Goal: Task Accomplishment & Management: Complete application form

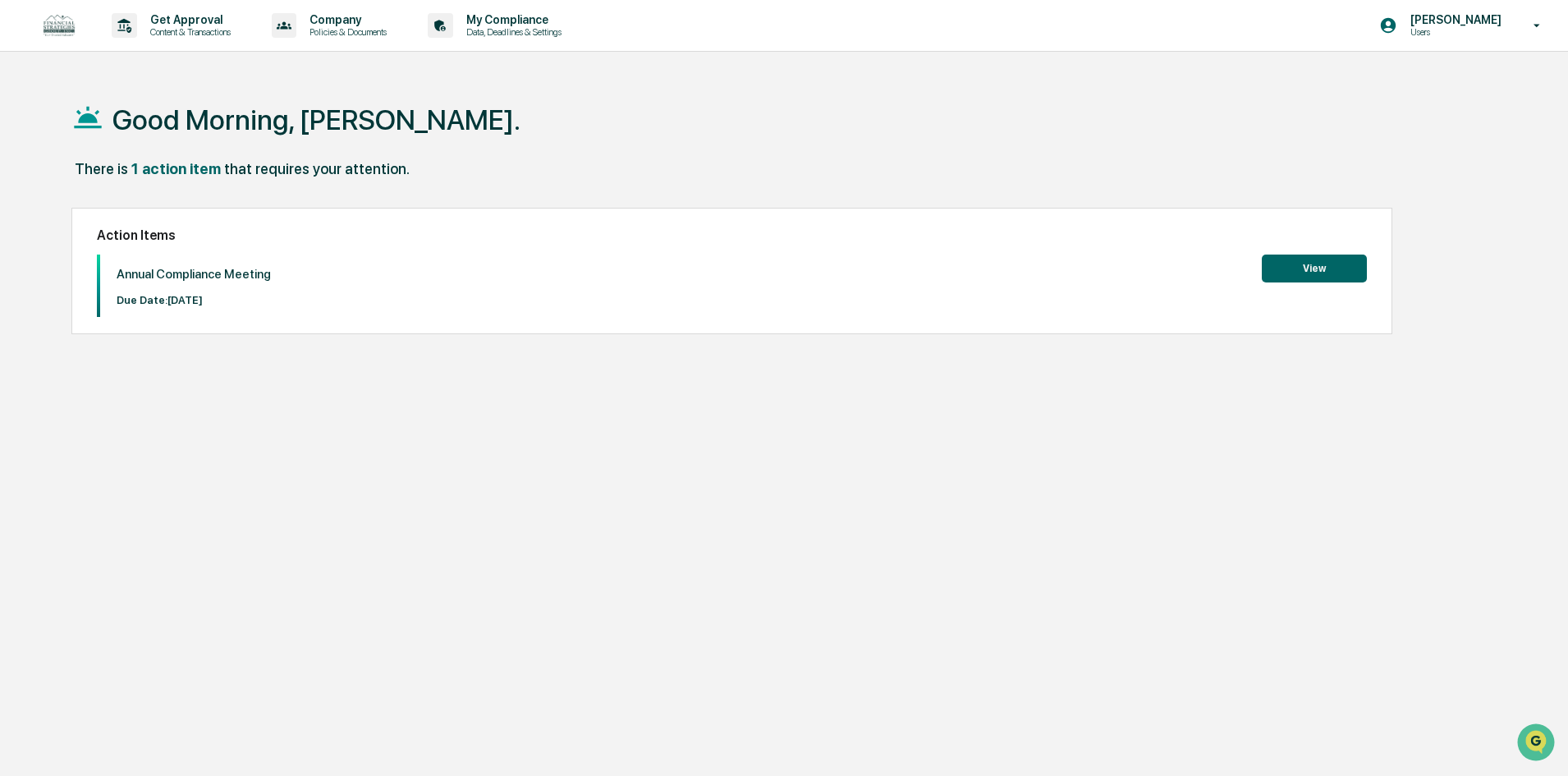
click at [1296, 269] on button "View" at bounding box center [1315, 268] width 105 height 28
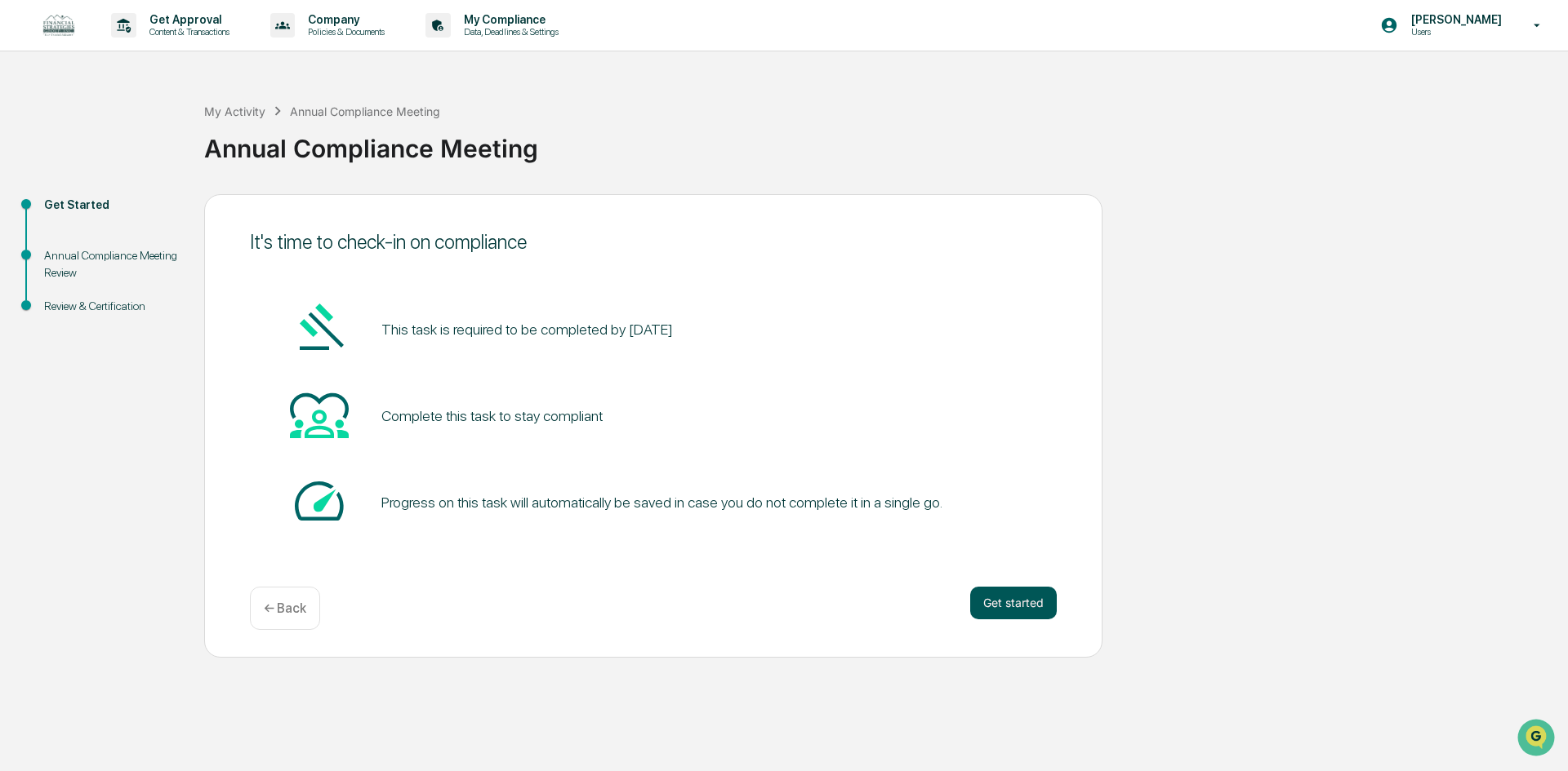
click at [1008, 604] on button "Get started" at bounding box center [1013, 603] width 86 height 33
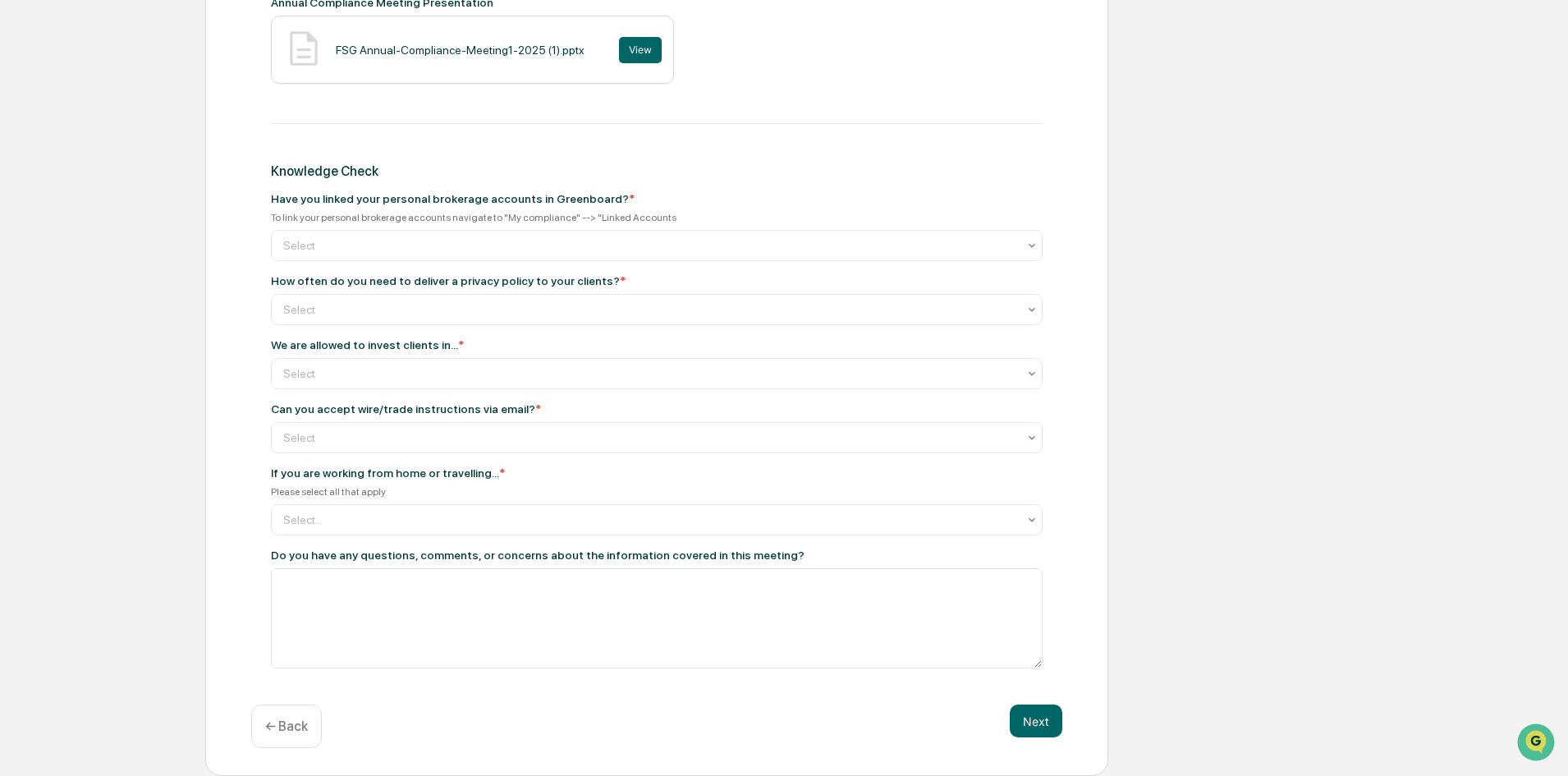
scroll to position [671, 0]
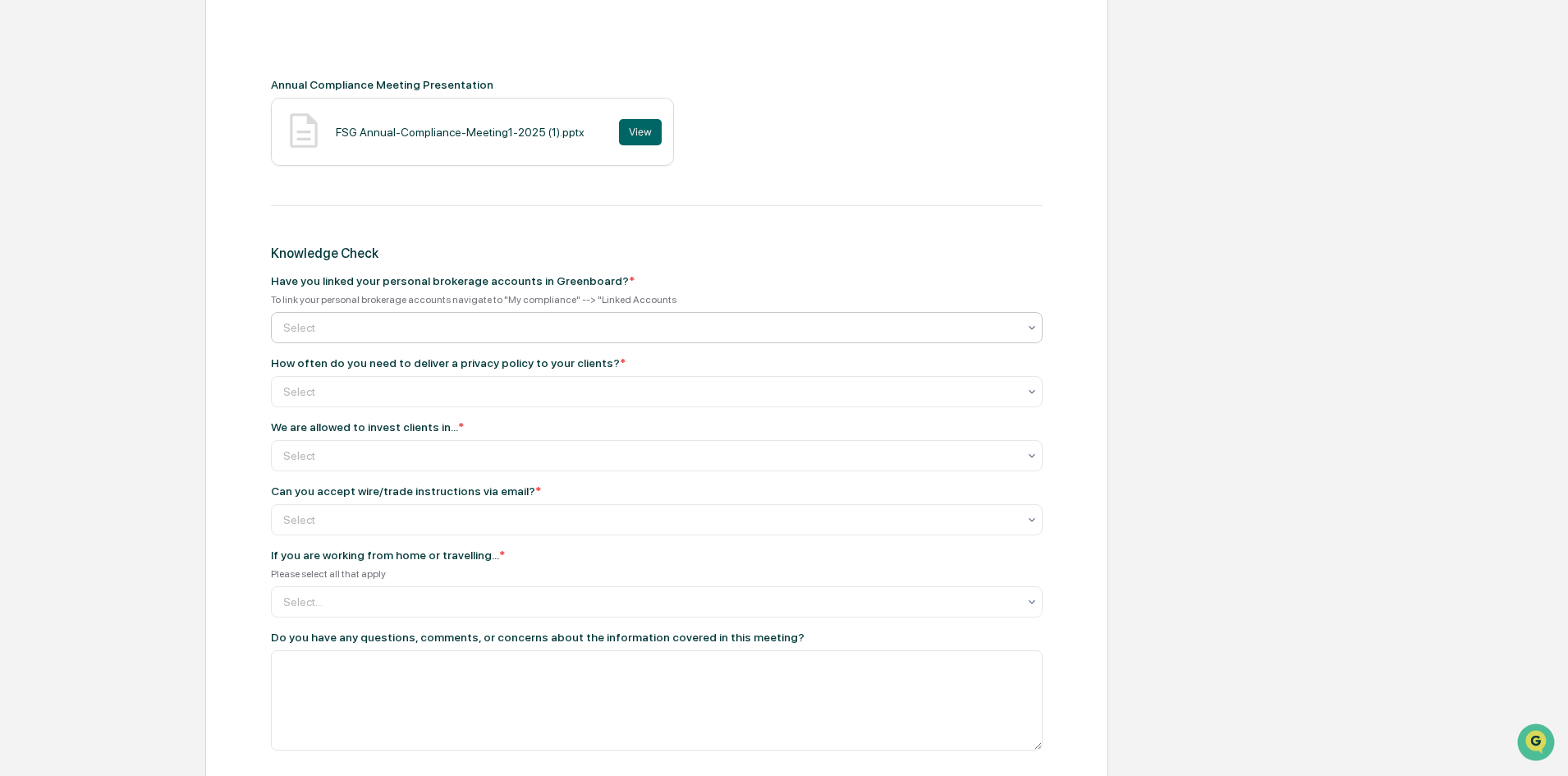
click at [432, 326] on div at bounding box center [650, 327] width 734 height 16
click at [710, 273] on div "Annual Compliance Meeting Recording Annual Compliance Meeting Presentation FSG …" at bounding box center [657, 181] width 772 height 1140
click at [378, 457] on div at bounding box center [650, 455] width 734 height 16
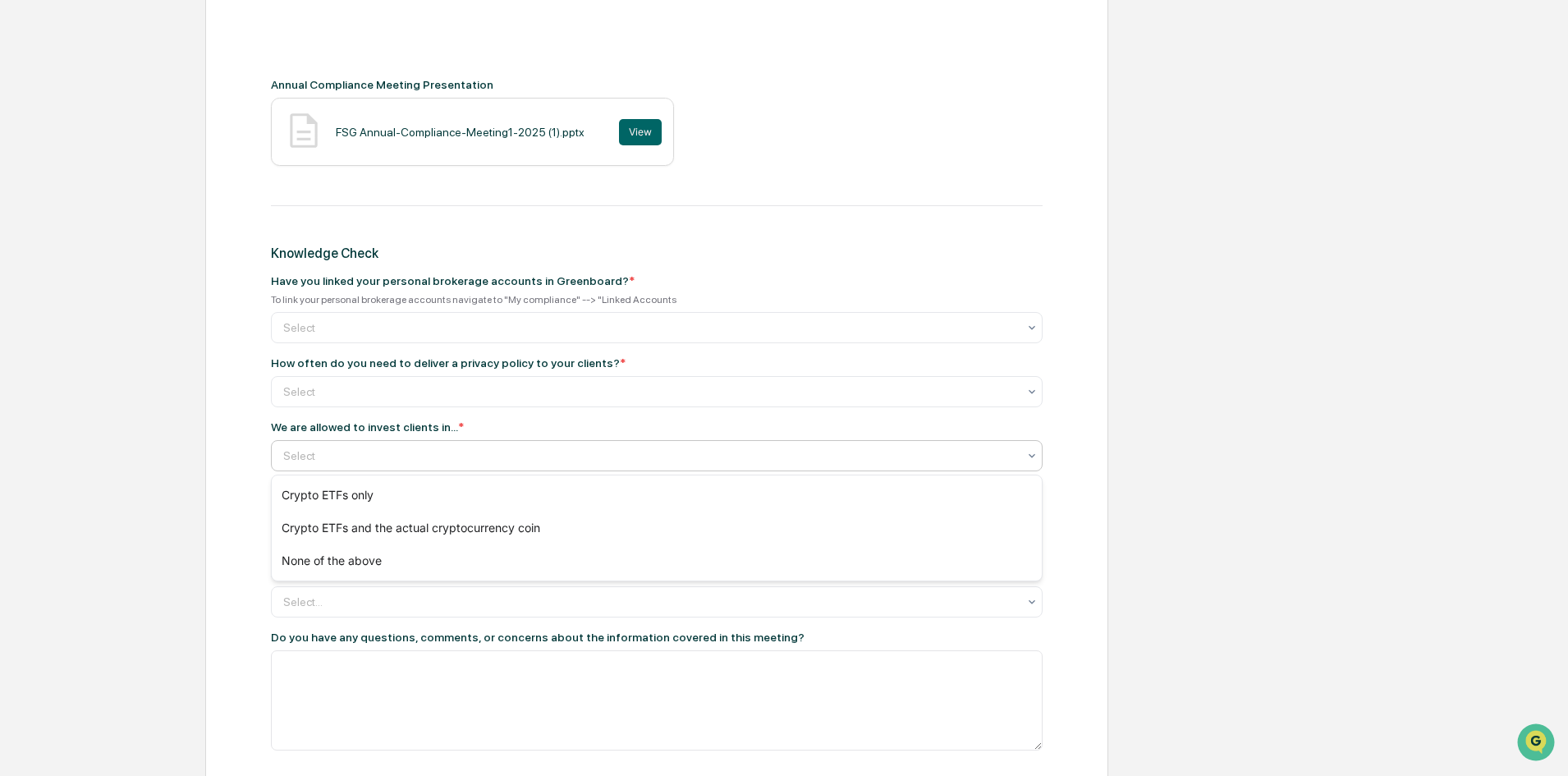
click at [378, 457] on div at bounding box center [650, 455] width 734 height 16
click at [331, 396] on div at bounding box center [650, 391] width 734 height 16
click at [325, 382] on div "Select" at bounding box center [649, 392] width 750 height 23
click at [322, 334] on div at bounding box center [650, 327] width 734 height 16
click at [322, 331] on div at bounding box center [650, 327] width 734 height 16
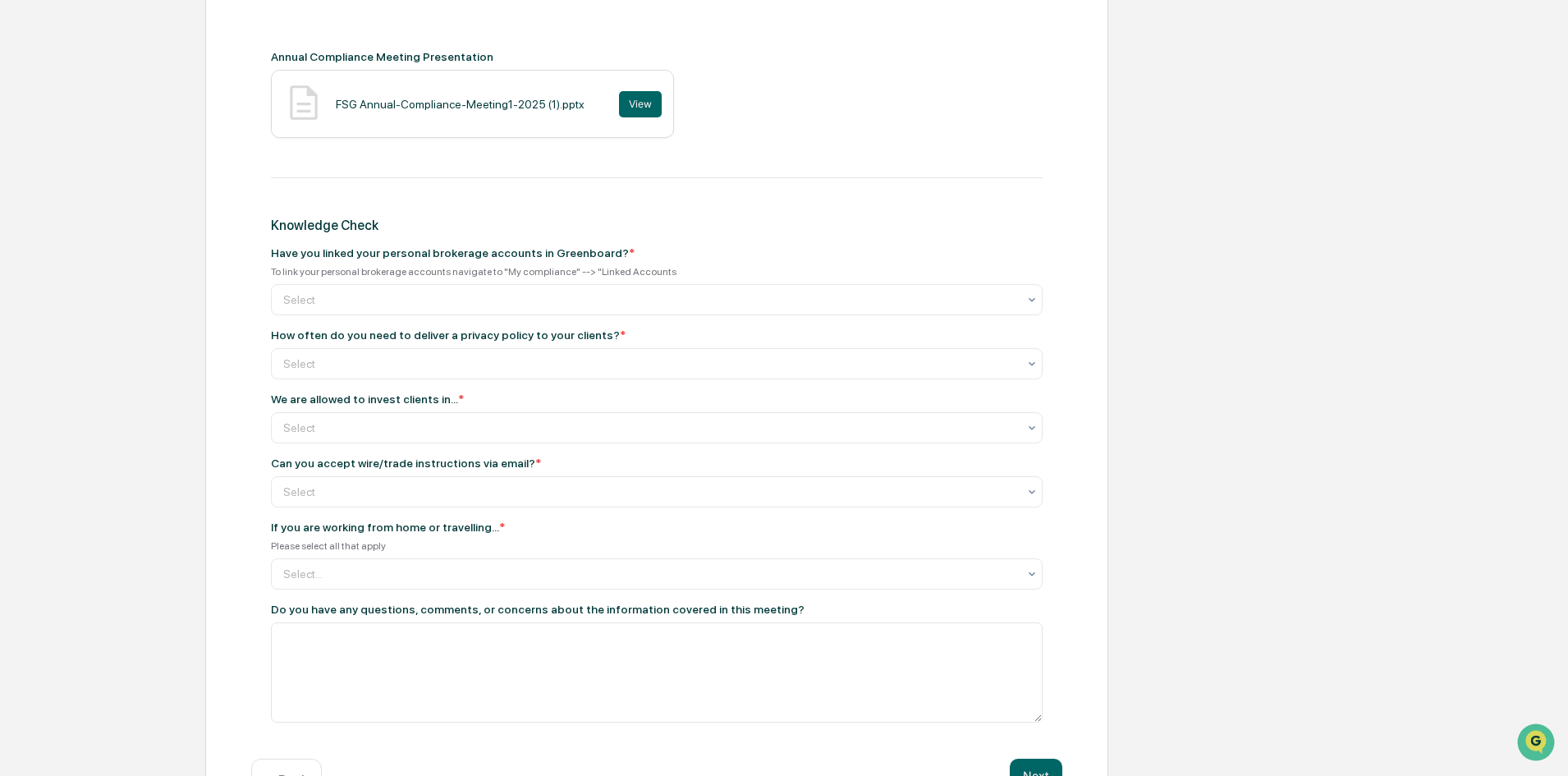
scroll to position [754, 0]
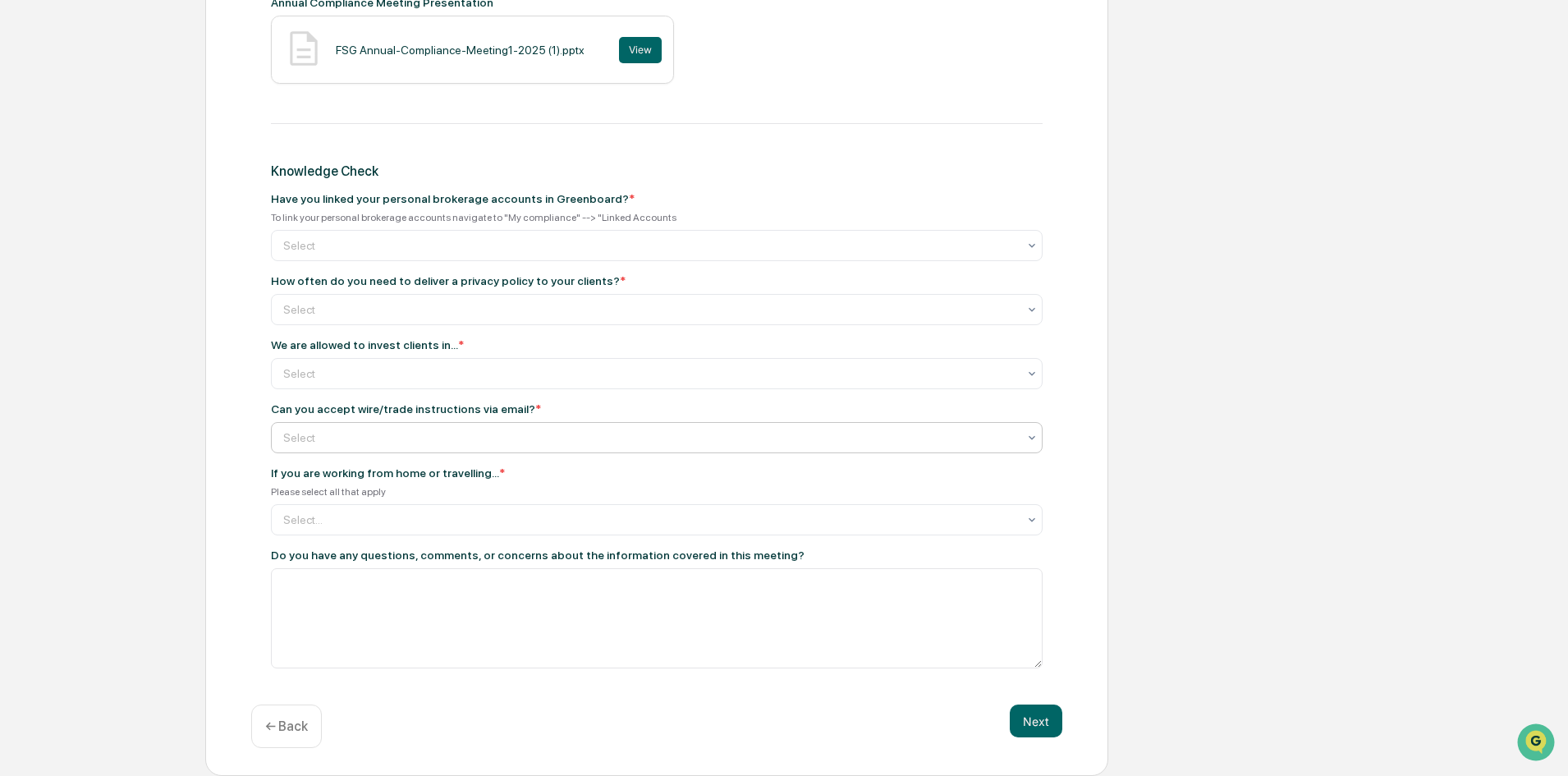
click at [340, 438] on div at bounding box center [650, 437] width 734 height 16
click at [341, 439] on div at bounding box center [650, 437] width 734 height 16
click at [377, 505] on div "Select..." at bounding box center [657, 520] width 772 height 31
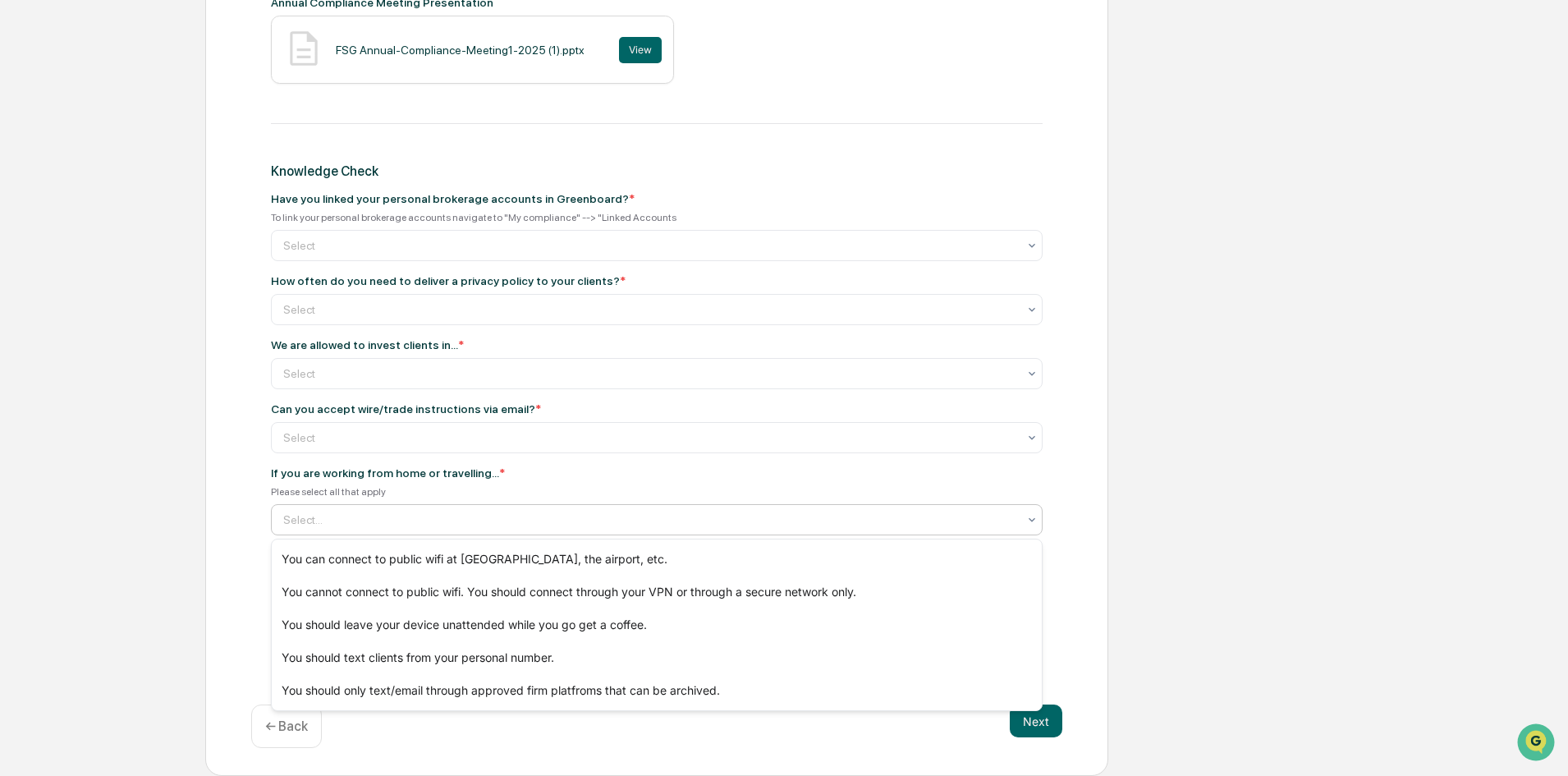
click at [123, 363] on div "Get Started Annual Compliance Meeting Review Review & Certification Annual Comp…" at bounding box center [784, 109] width 1551 height 1335
click at [334, 524] on div at bounding box center [650, 519] width 734 height 16
click at [392, 592] on div "You cannot connect to public wifi. You should connect through your VPN or throu…" at bounding box center [657, 591] width 770 height 33
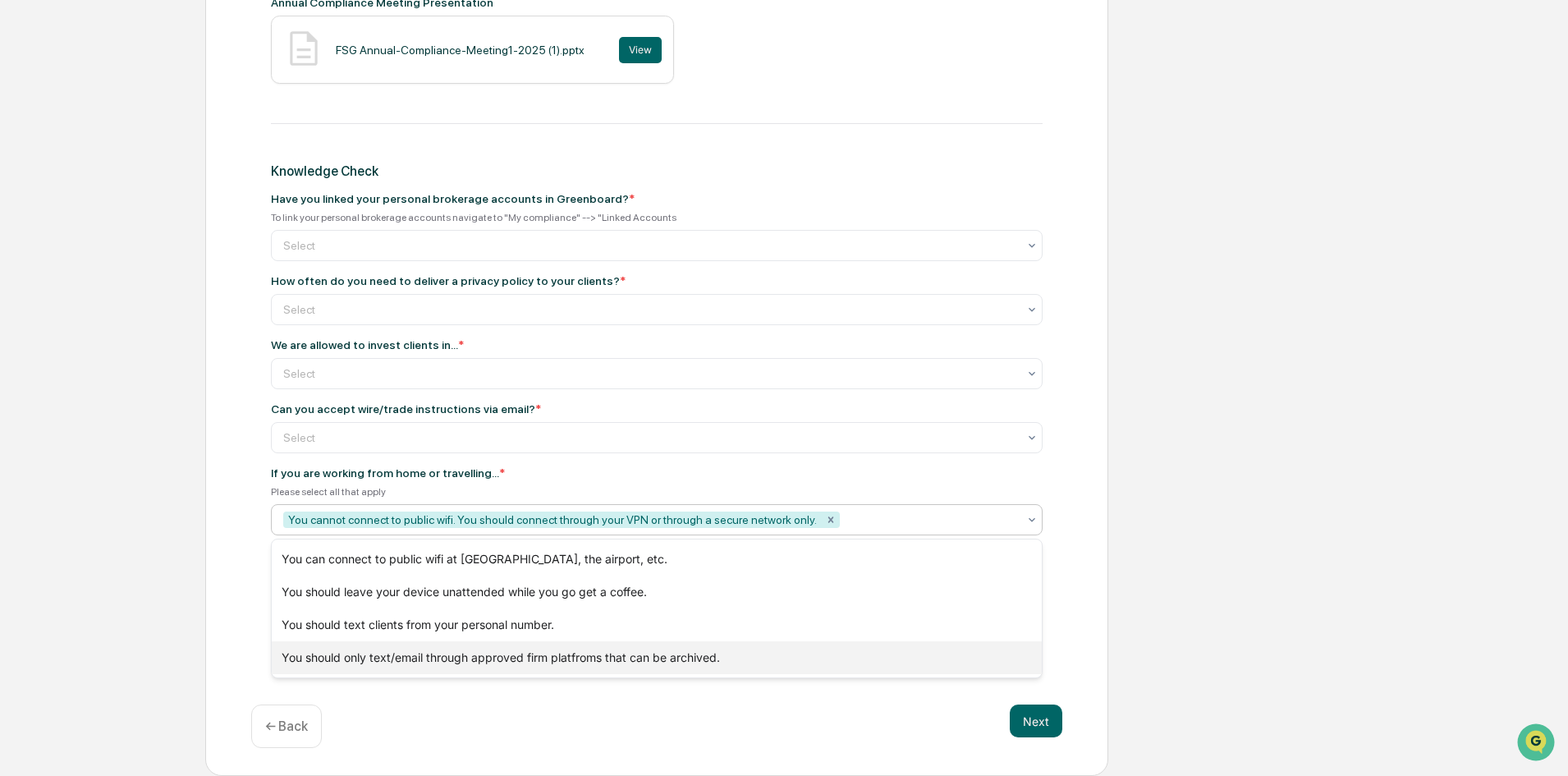
click at [449, 655] on div "You should only text/email through approved firm platfroms that can be archived." at bounding box center [657, 657] width 770 height 33
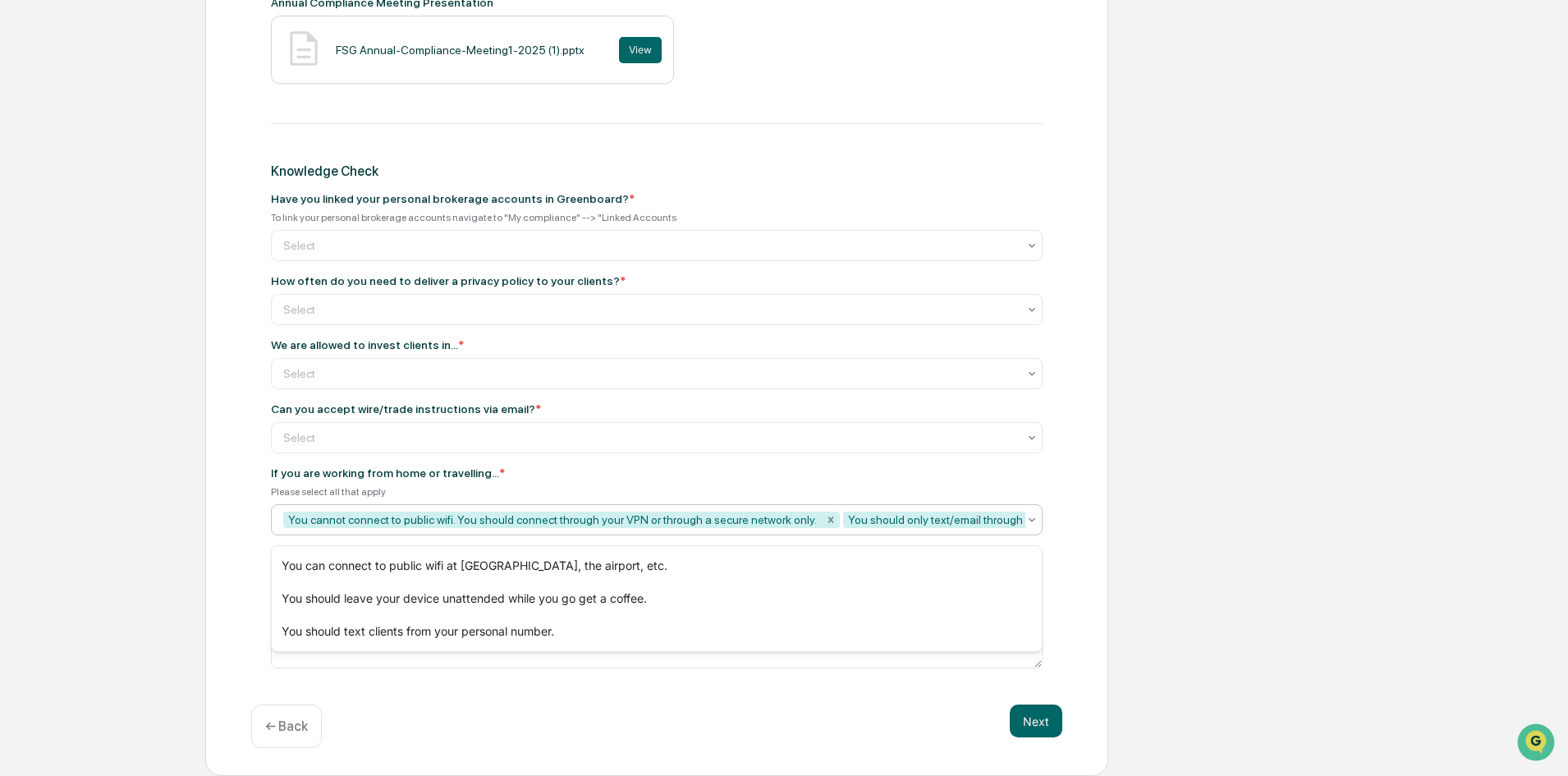
click at [918, 522] on div "You should only text/email through approved firm platfroms that can be archived." at bounding box center [1049, 519] width 413 height 16
click at [1037, 522] on icon at bounding box center [1032, 520] width 13 height 13
click at [1028, 525] on icon at bounding box center [1032, 520] width 13 height 13
click at [1030, 524] on icon at bounding box center [1032, 520] width 13 height 13
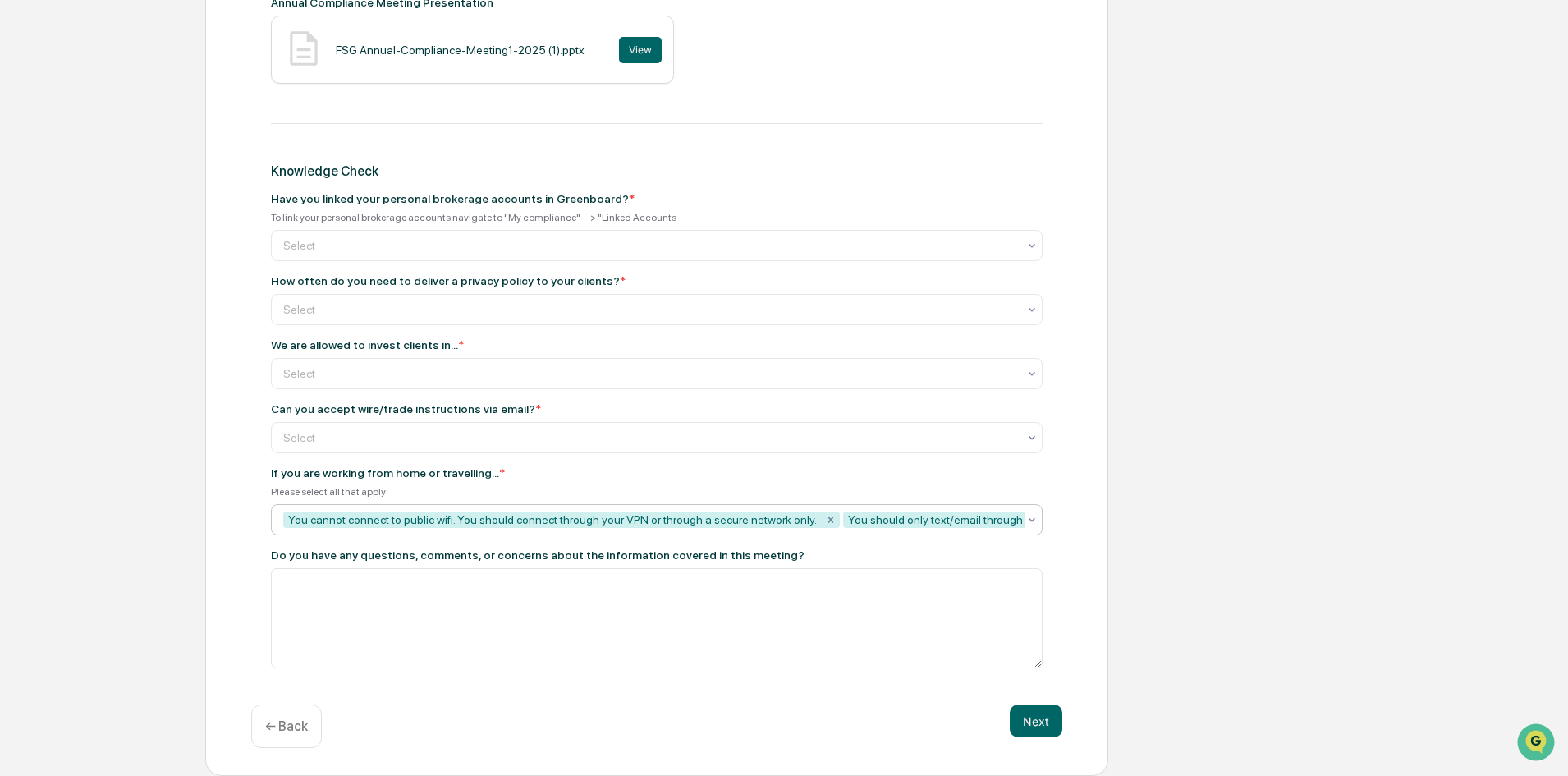
drag, startPoint x: 949, startPoint y: 516, endPoint x: 885, endPoint y: 517, distance: 64.0
click at [885, 517] on div "You should only text/email through approved firm platfroms that can be archived." at bounding box center [1049, 519] width 413 height 16
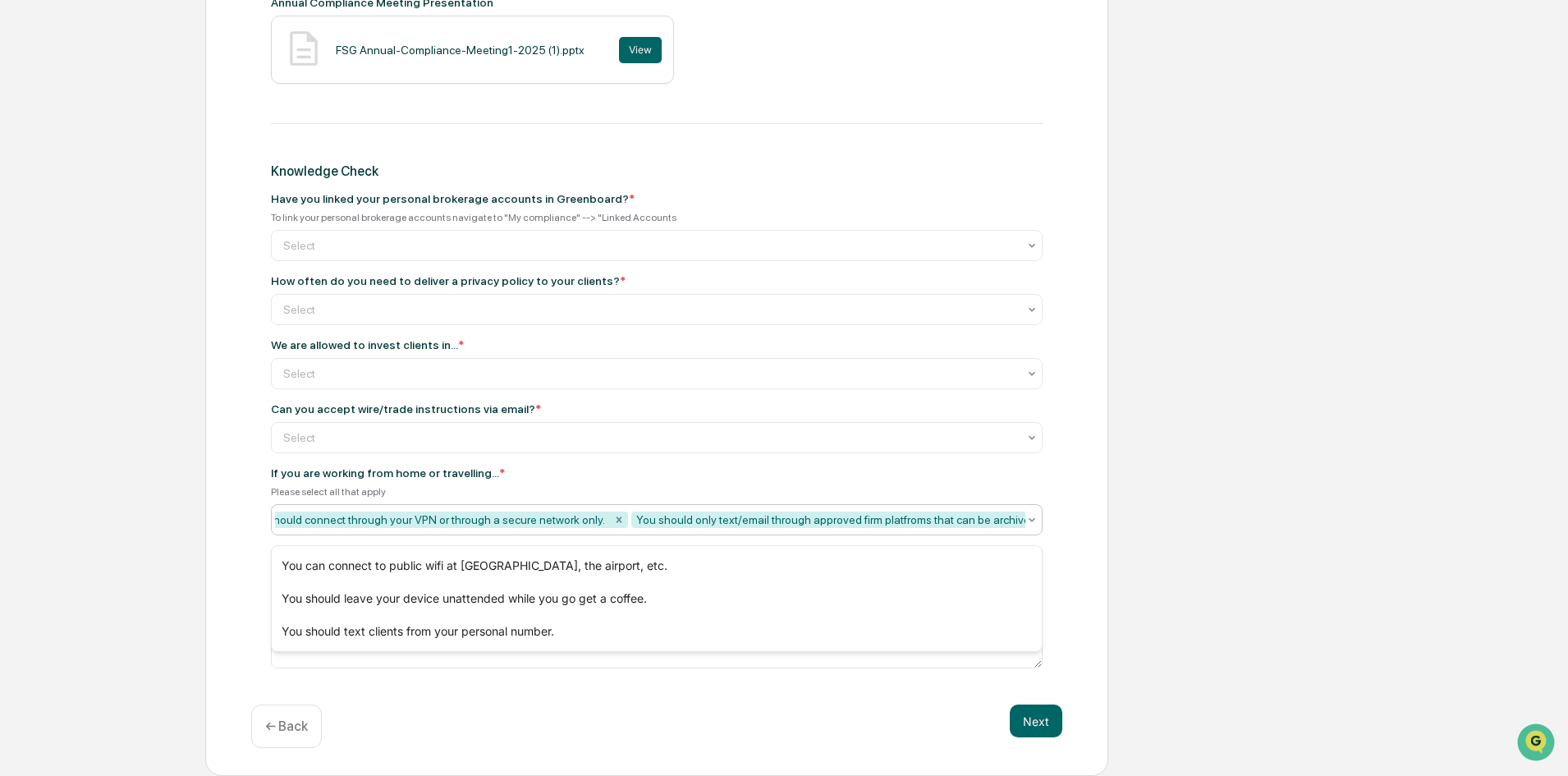
scroll to position [0, 218]
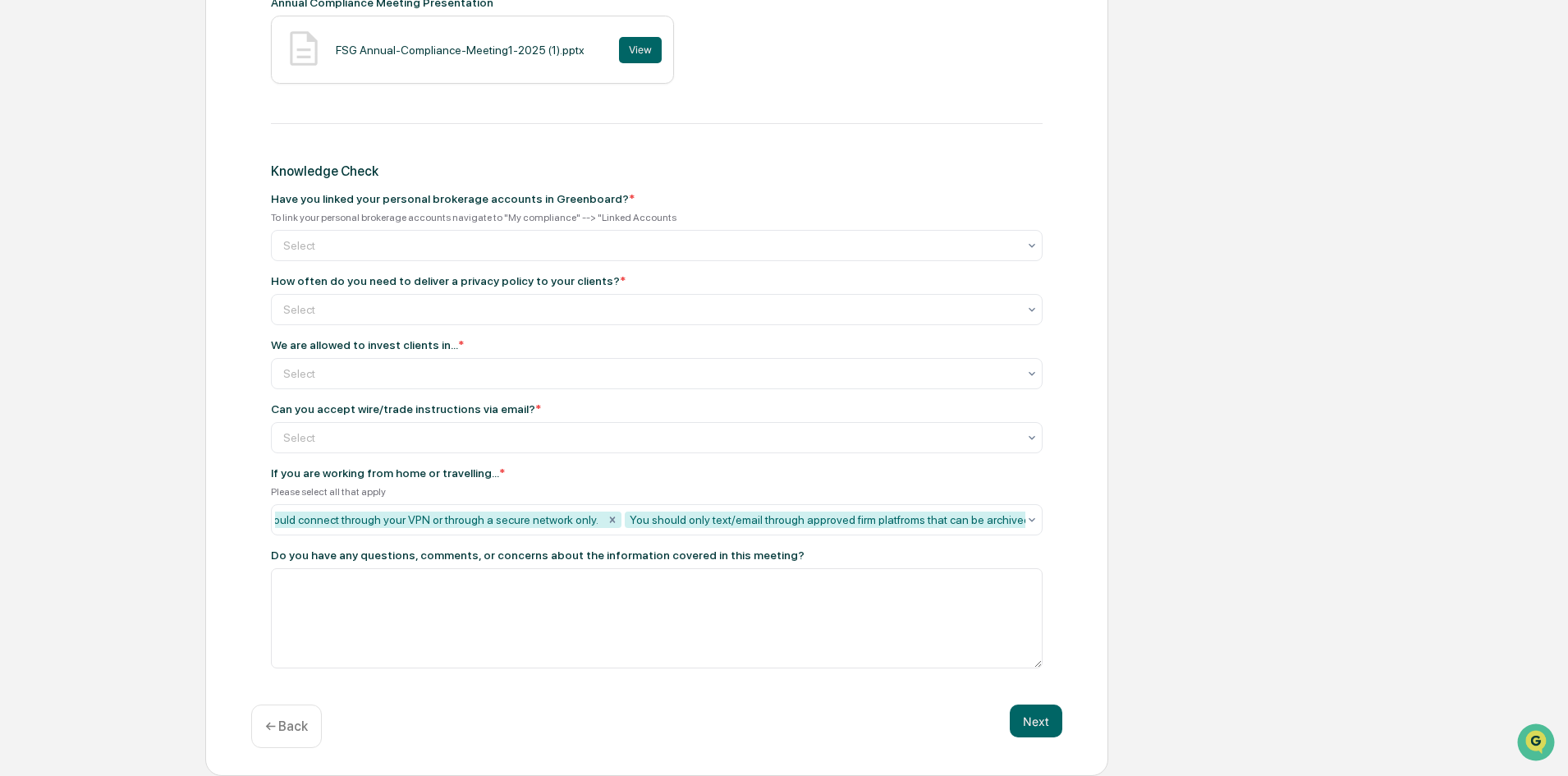
click at [1162, 554] on div "Get Started Annual Compliance Meeting Review Review & Certification Annual Comp…" at bounding box center [784, 109] width 1551 height 1335
click at [367, 446] on div at bounding box center [650, 437] width 734 height 16
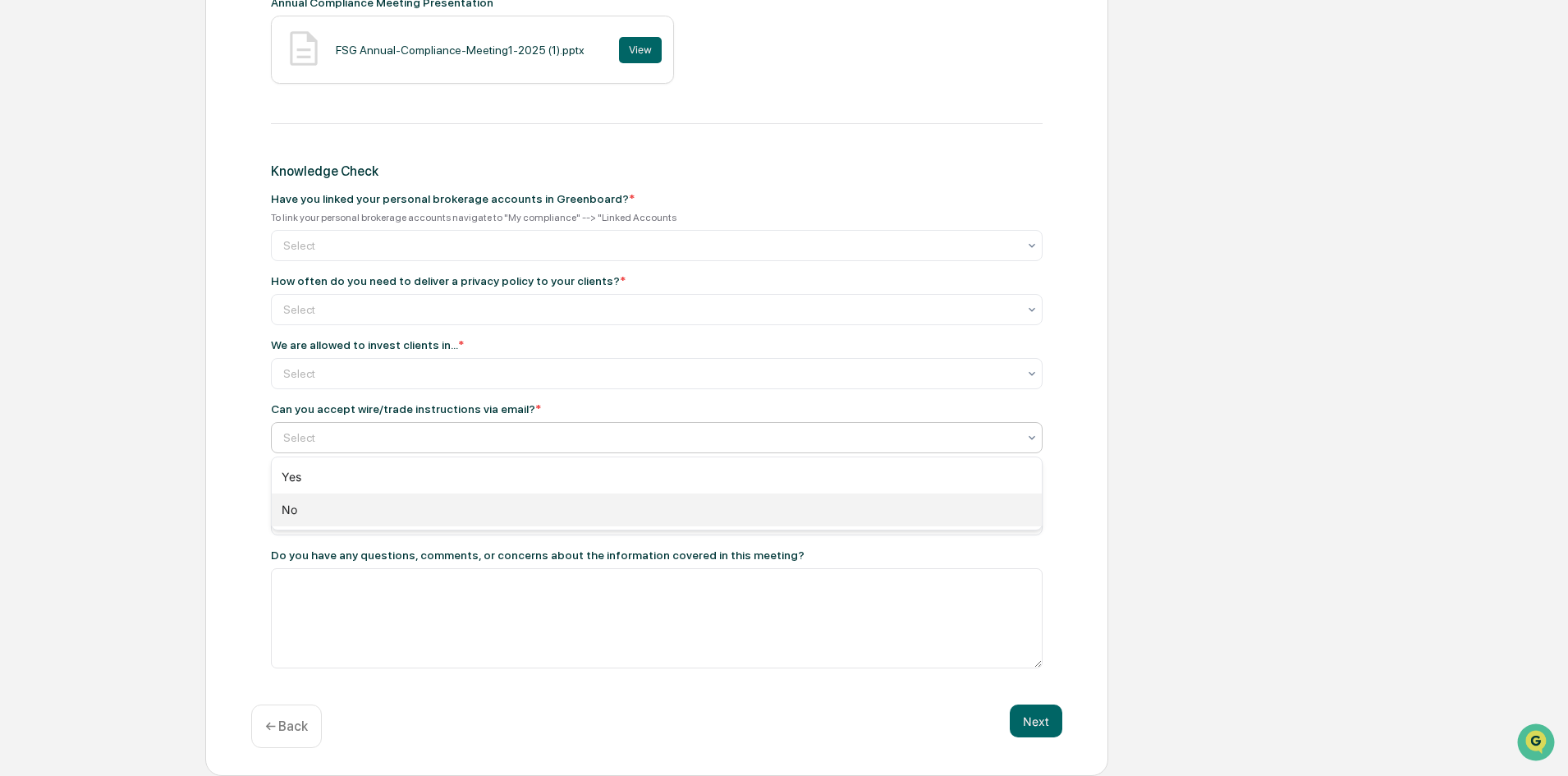
click at [312, 511] on div "No" at bounding box center [657, 509] width 770 height 33
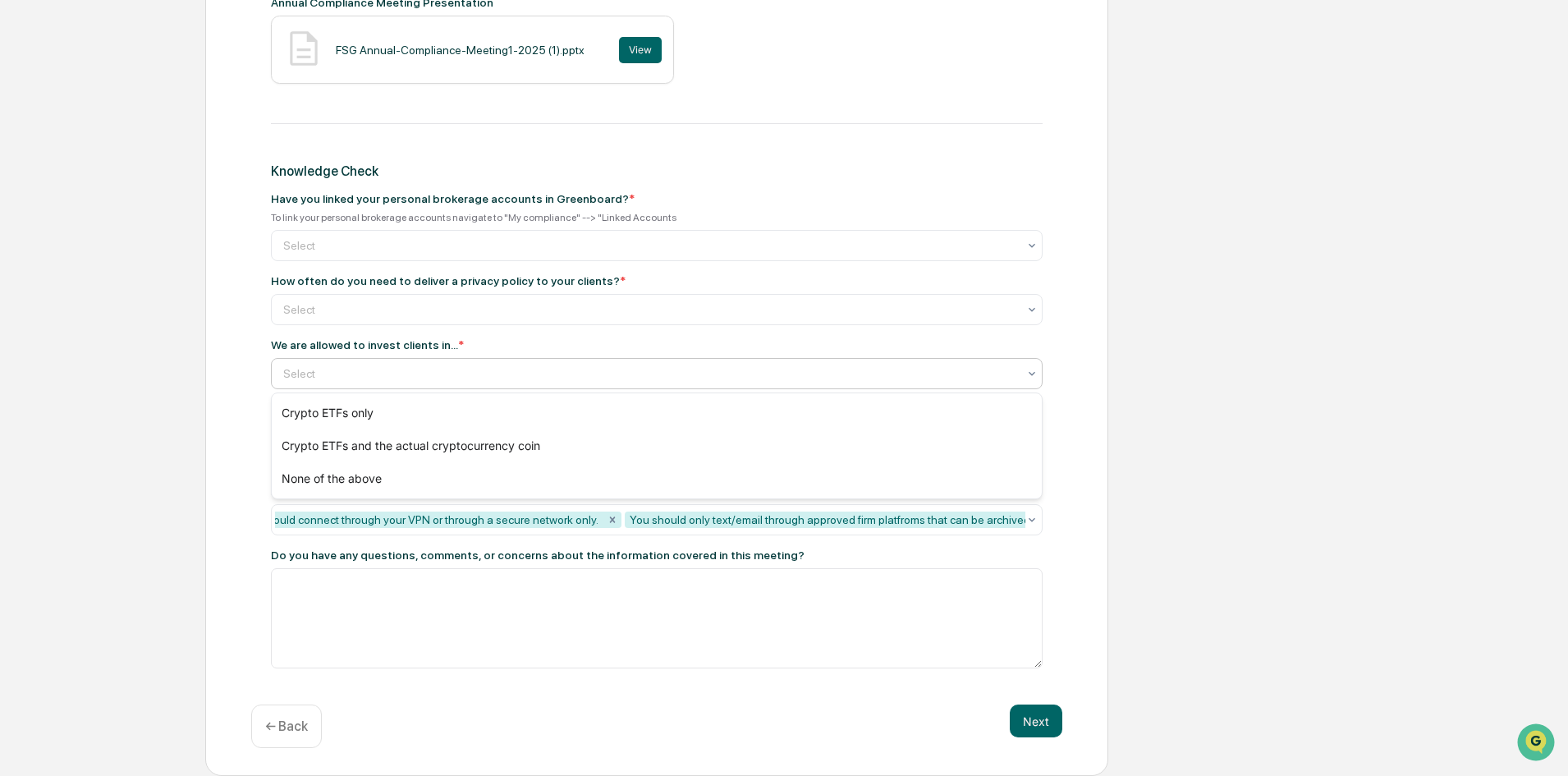
click at [327, 370] on div at bounding box center [650, 373] width 734 height 16
click at [318, 406] on div "Crypto ETFs only" at bounding box center [657, 412] width 770 height 33
click at [357, 309] on div at bounding box center [650, 309] width 734 height 16
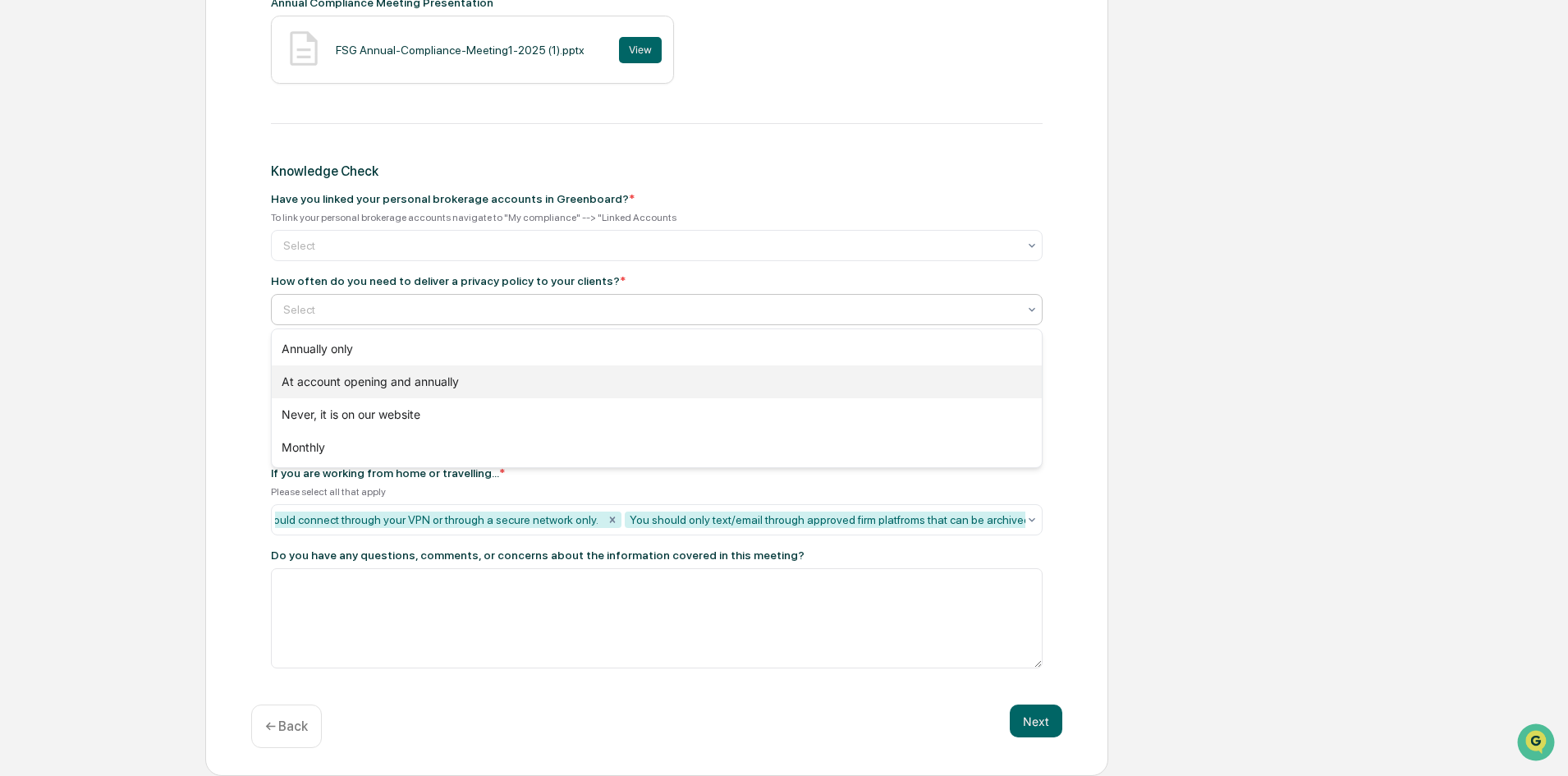
click at [347, 389] on div "At account opening and annually" at bounding box center [657, 381] width 770 height 33
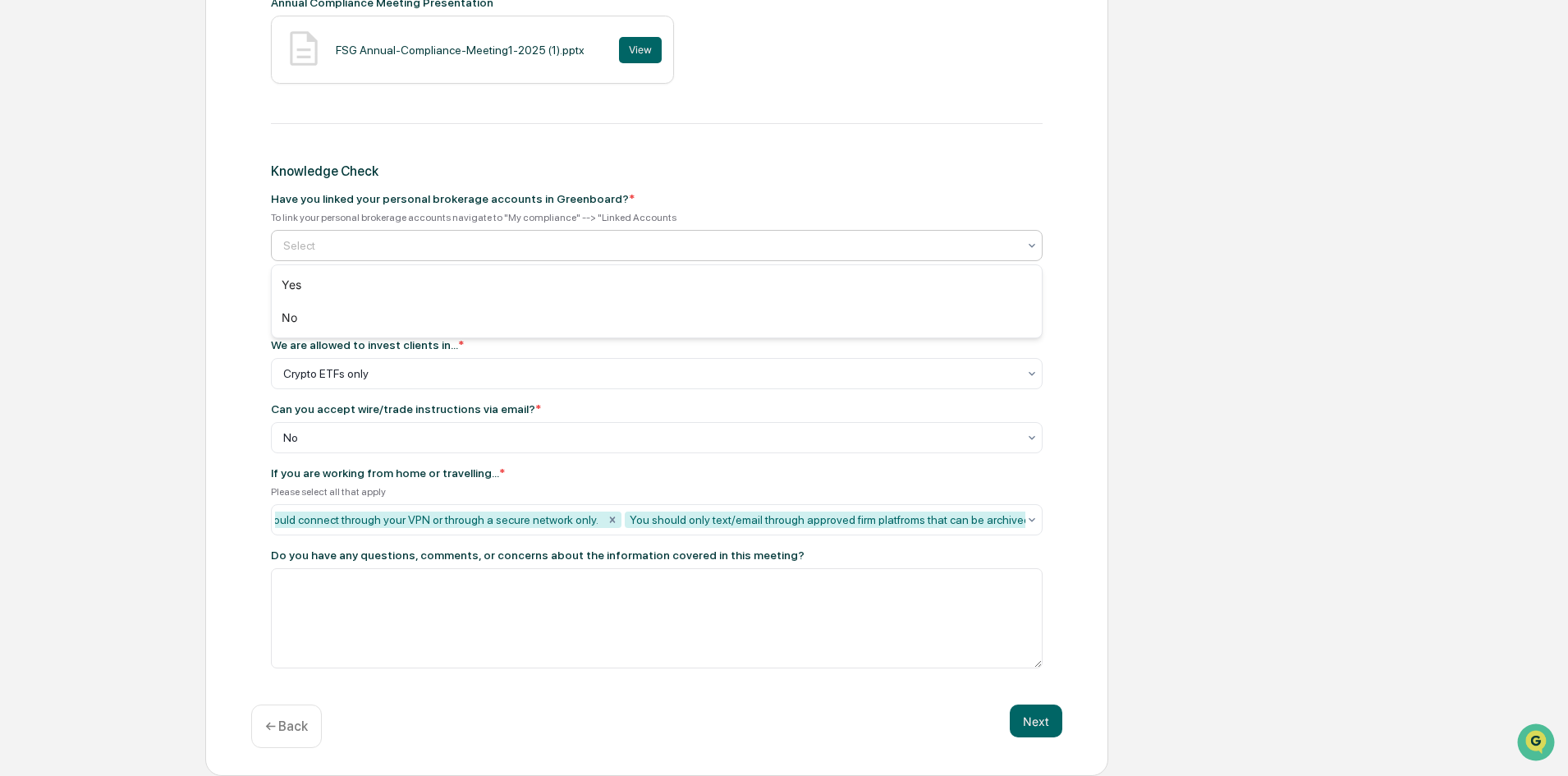
click at [360, 254] on div at bounding box center [650, 245] width 734 height 16
click at [357, 286] on div "Yes" at bounding box center [657, 284] width 770 height 33
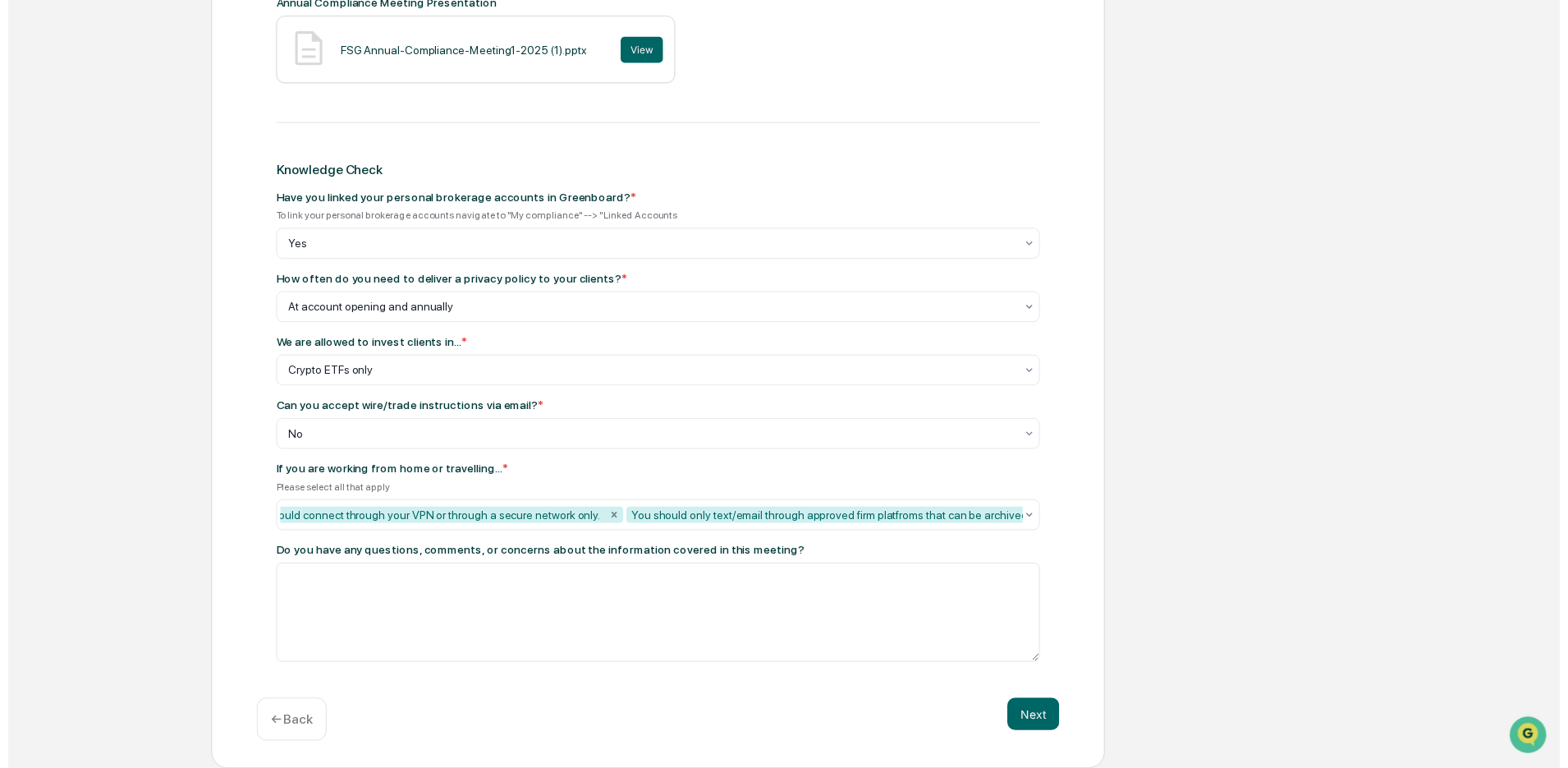
scroll to position [760, 0]
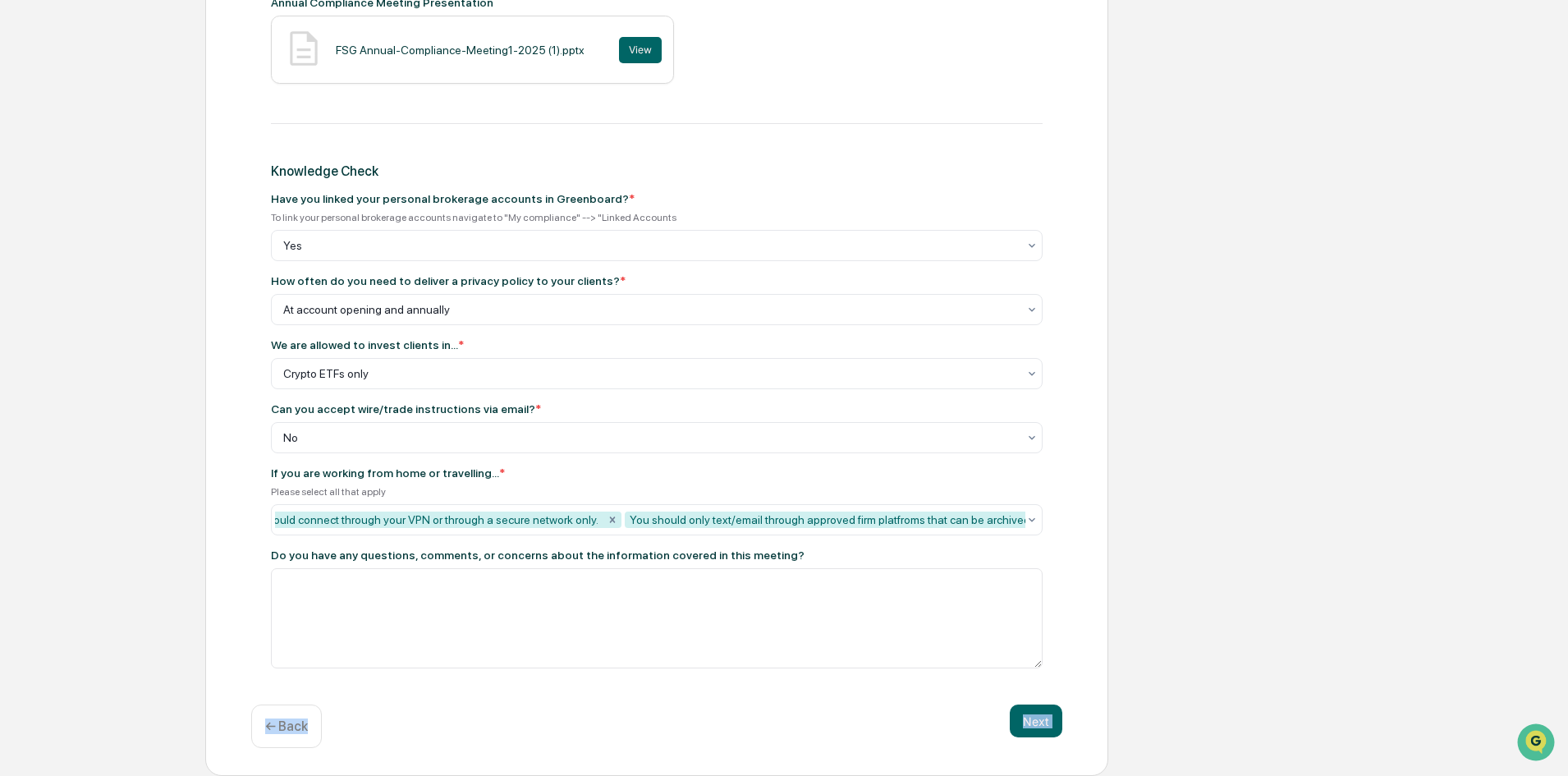
click at [1012, 703] on div "Annual Compliance Meeting Review Annual Compliance Meeting Recording Annual Com…" at bounding box center [656, 109] width 903 height 1335
click at [1025, 711] on button "Next" at bounding box center [1036, 720] width 53 height 33
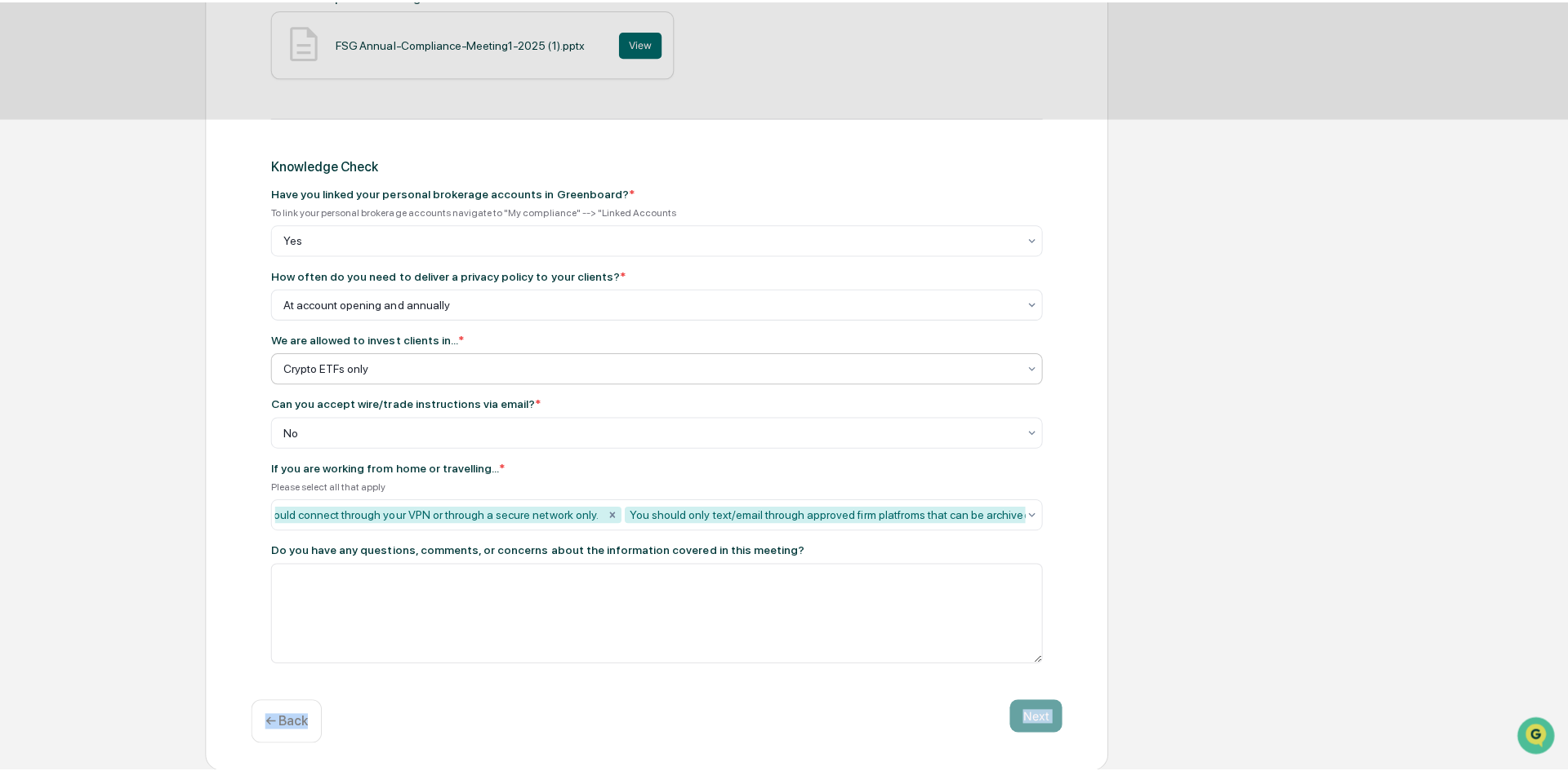
scroll to position [0, 0]
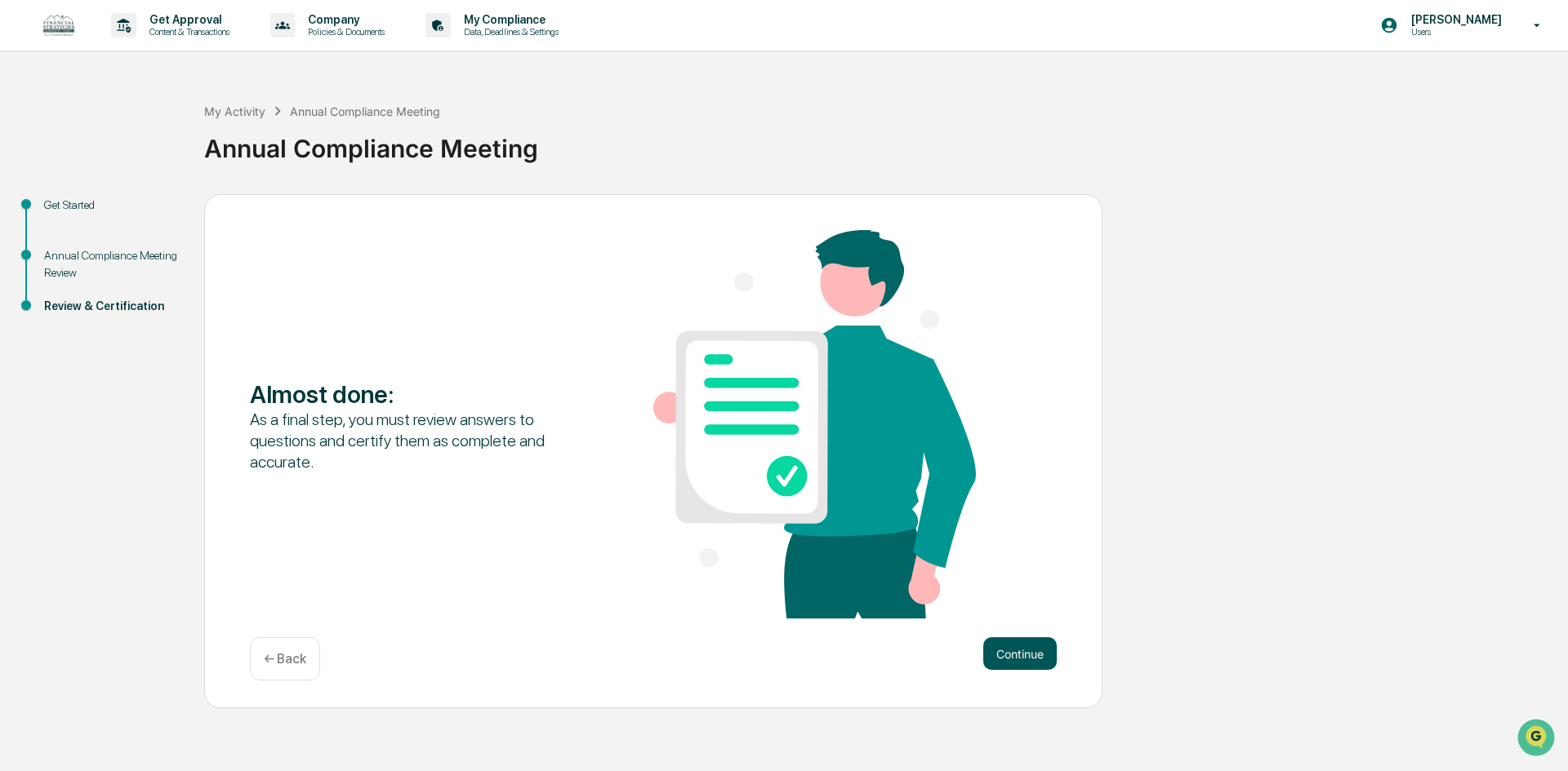
click at [997, 650] on button "Continue" at bounding box center [1019, 653] width 73 height 33
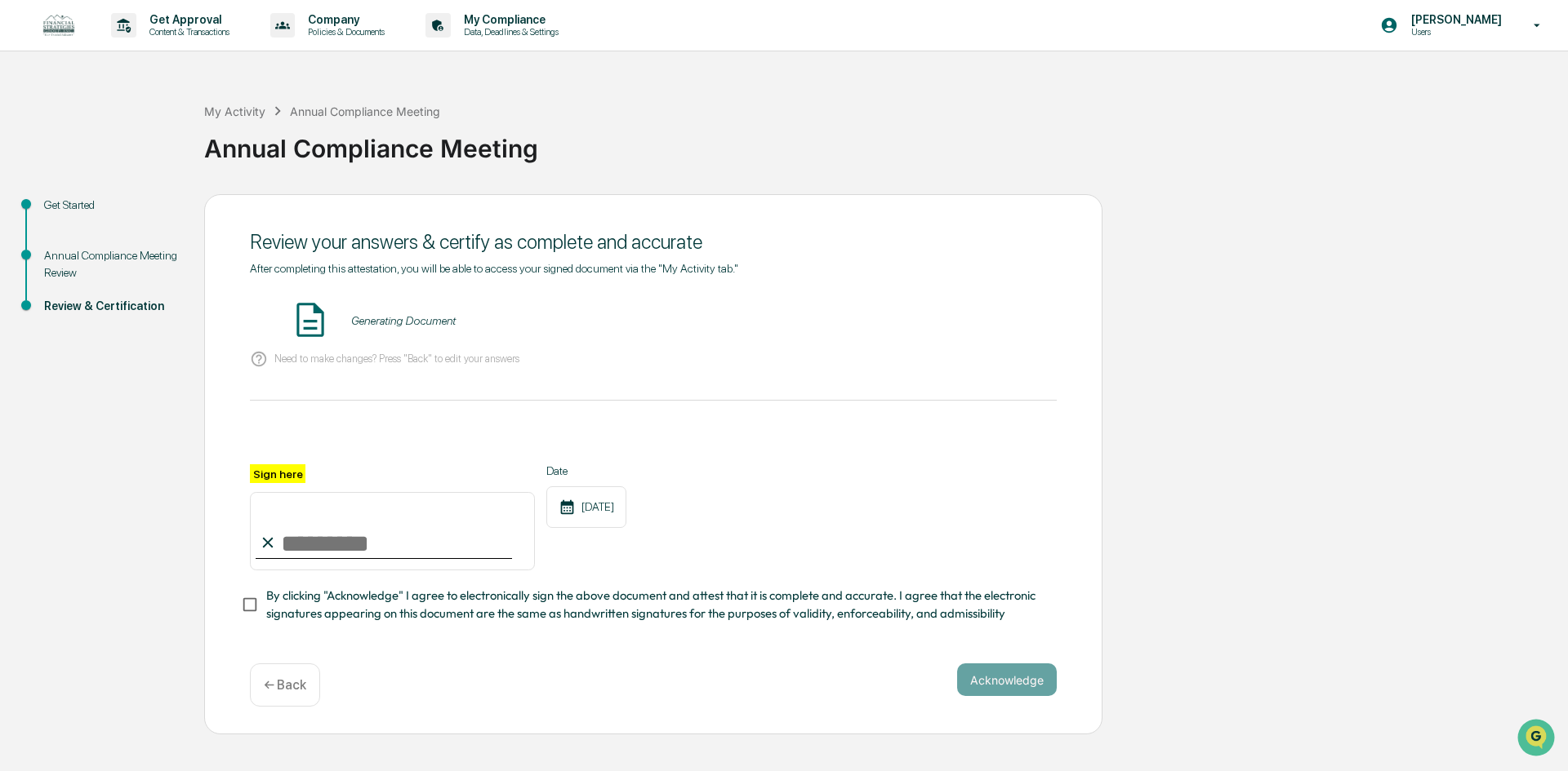
click at [312, 541] on input "Sign here" at bounding box center [392, 531] width 285 height 79
type input "**********"
click at [741, 488] on div "**********" at bounding box center [653, 516] width 807 height 106
click at [951, 316] on button "VIEW" at bounding box center [963, 321] width 106 height 28
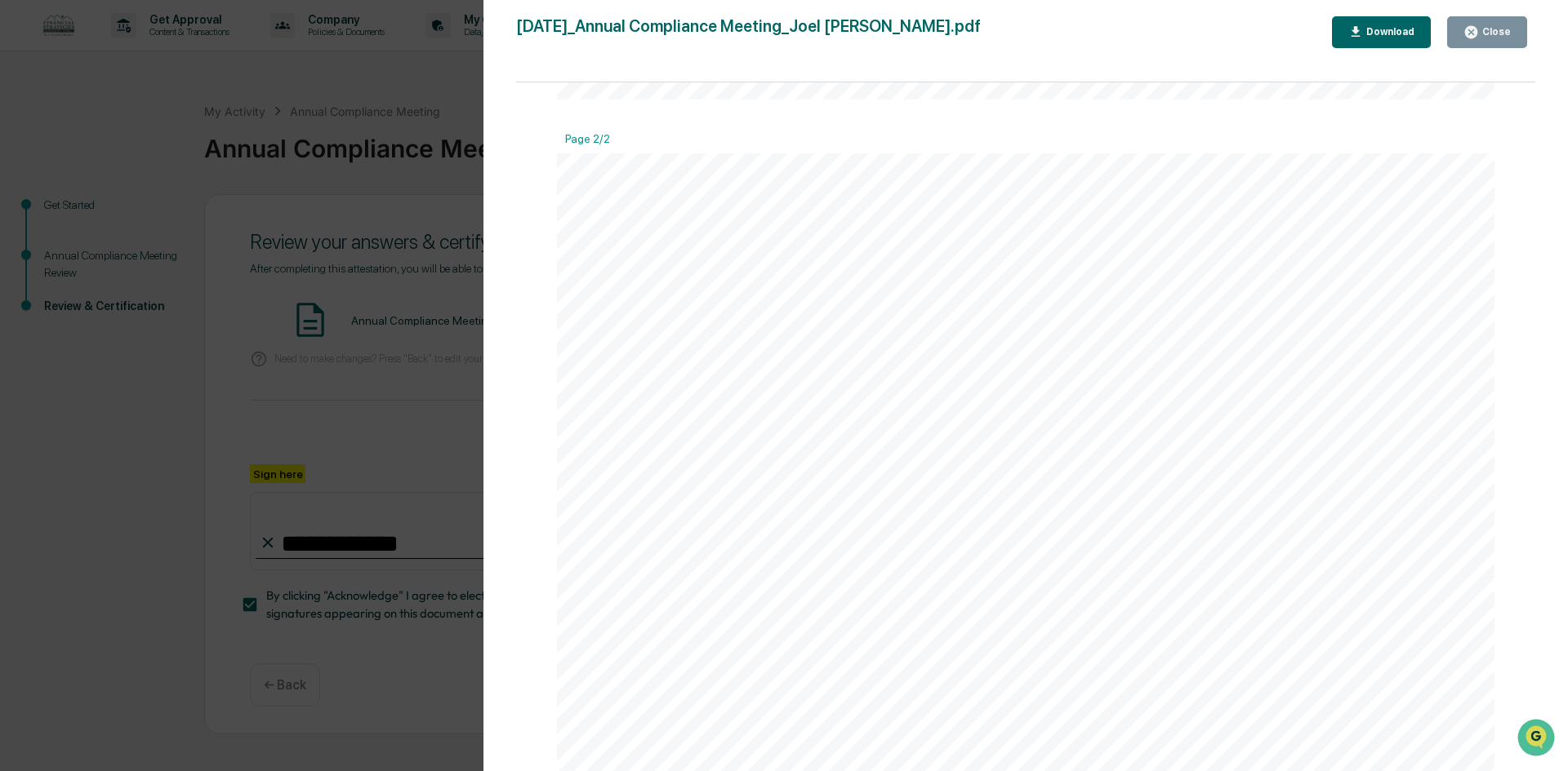
scroll to position [1317, 0]
click at [1504, 37] on div "Close" at bounding box center [1487, 32] width 48 height 16
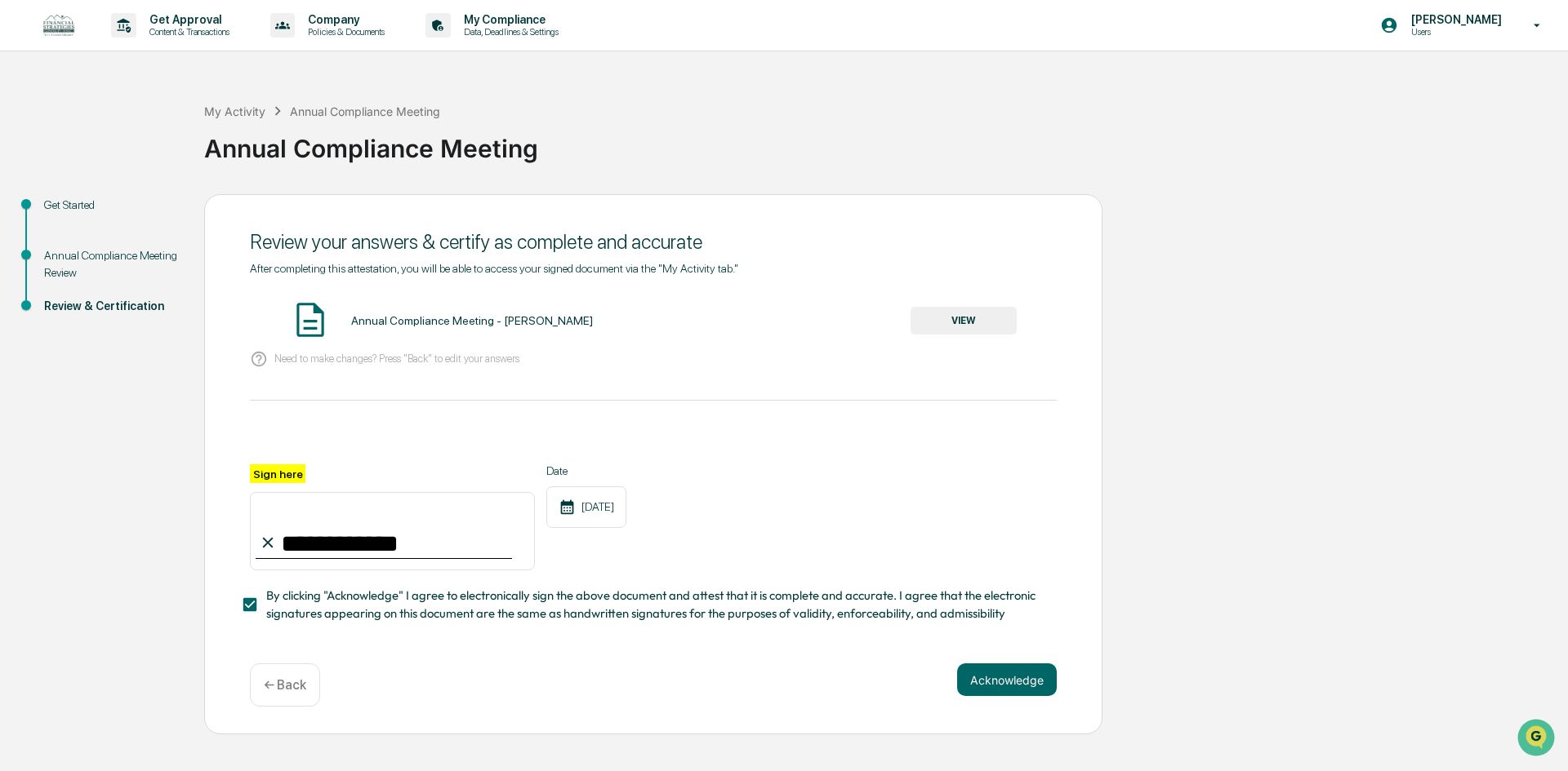
click at [975, 317] on button "VIEW" at bounding box center [963, 321] width 106 height 28
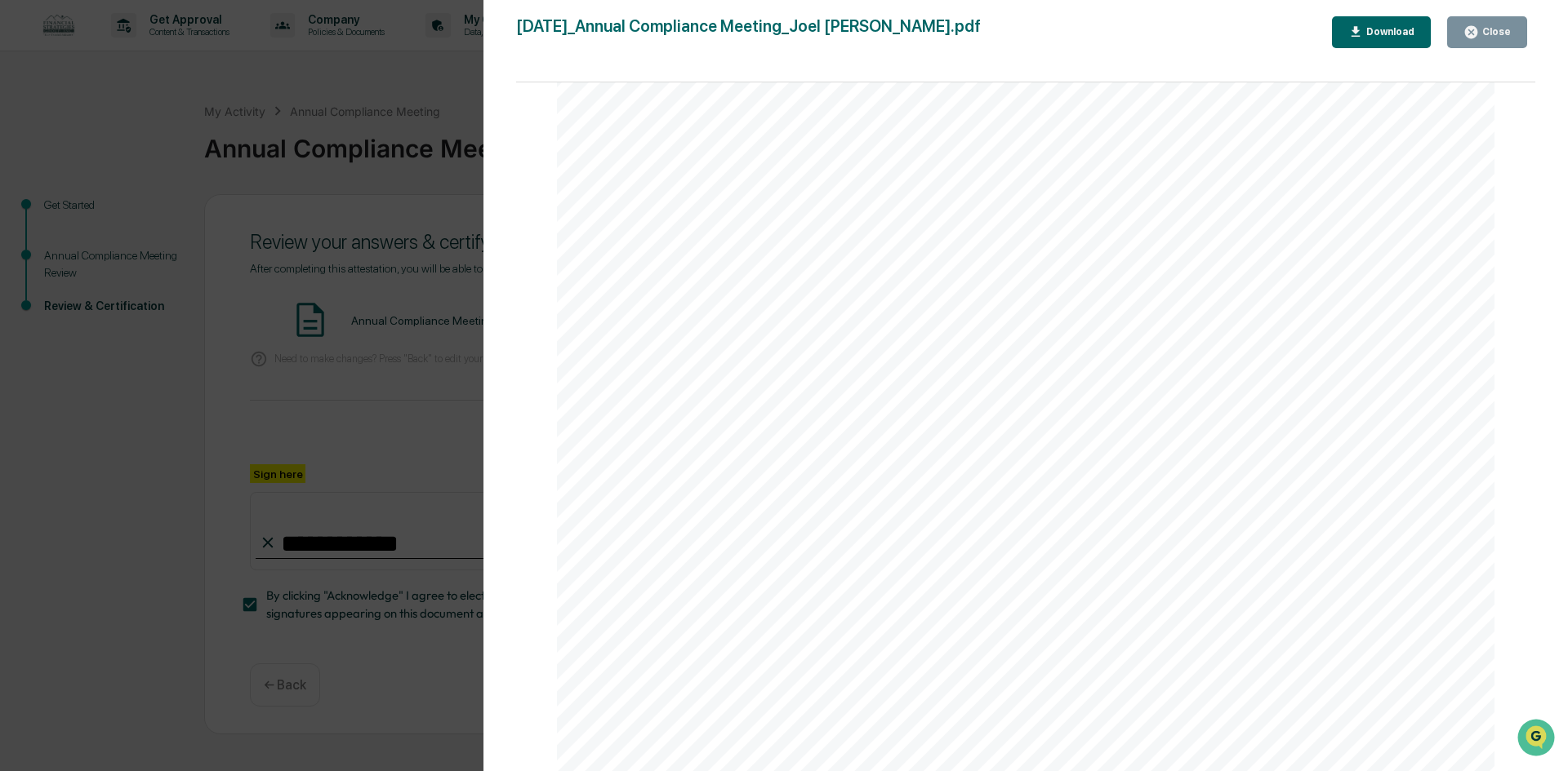
scroll to position [1550, 0]
click at [1486, 36] on div "Close" at bounding box center [1495, 32] width 32 height 11
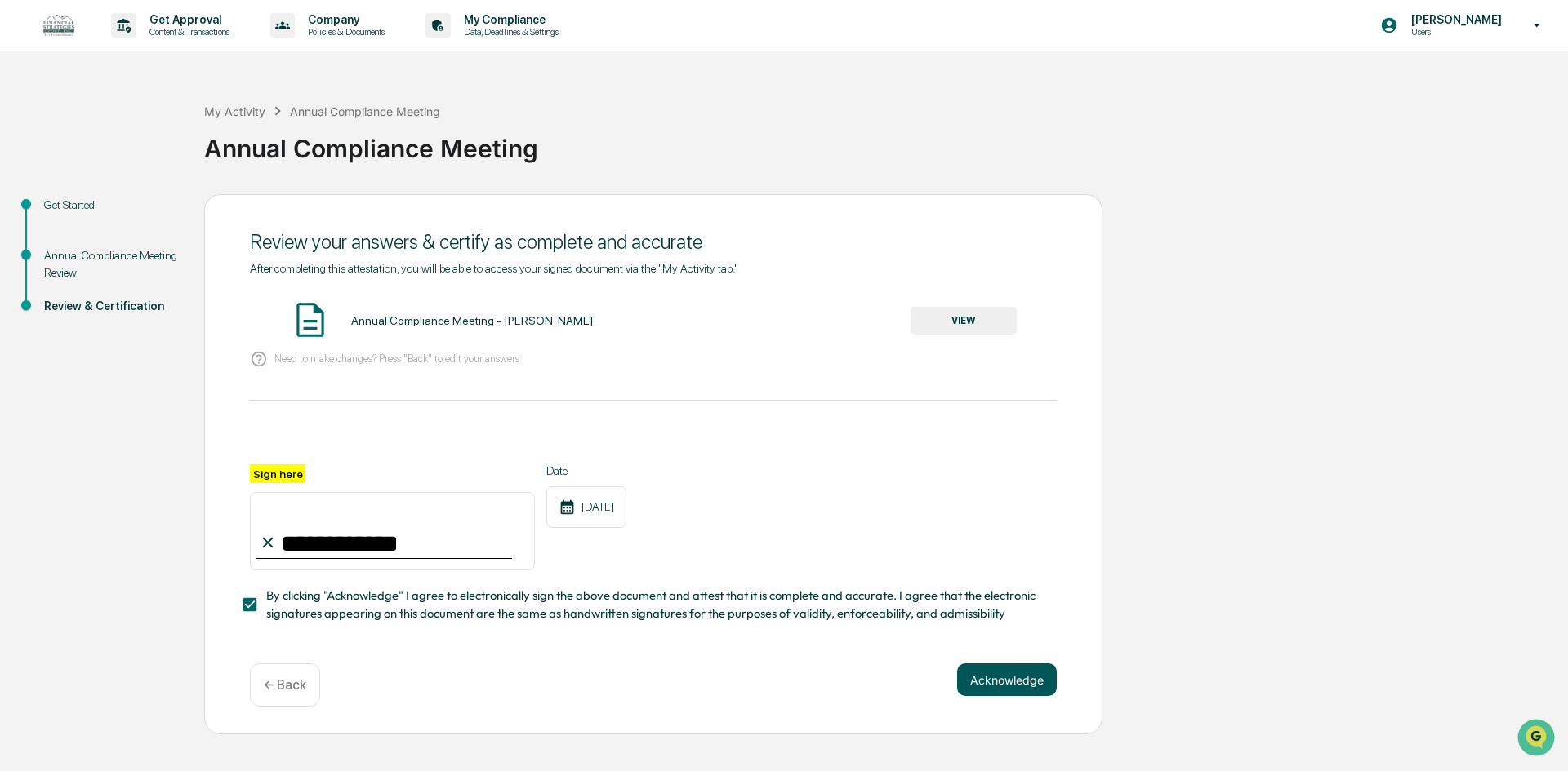
click at [985, 696] on button "Acknowledge" at bounding box center [1006, 679] width 99 height 33
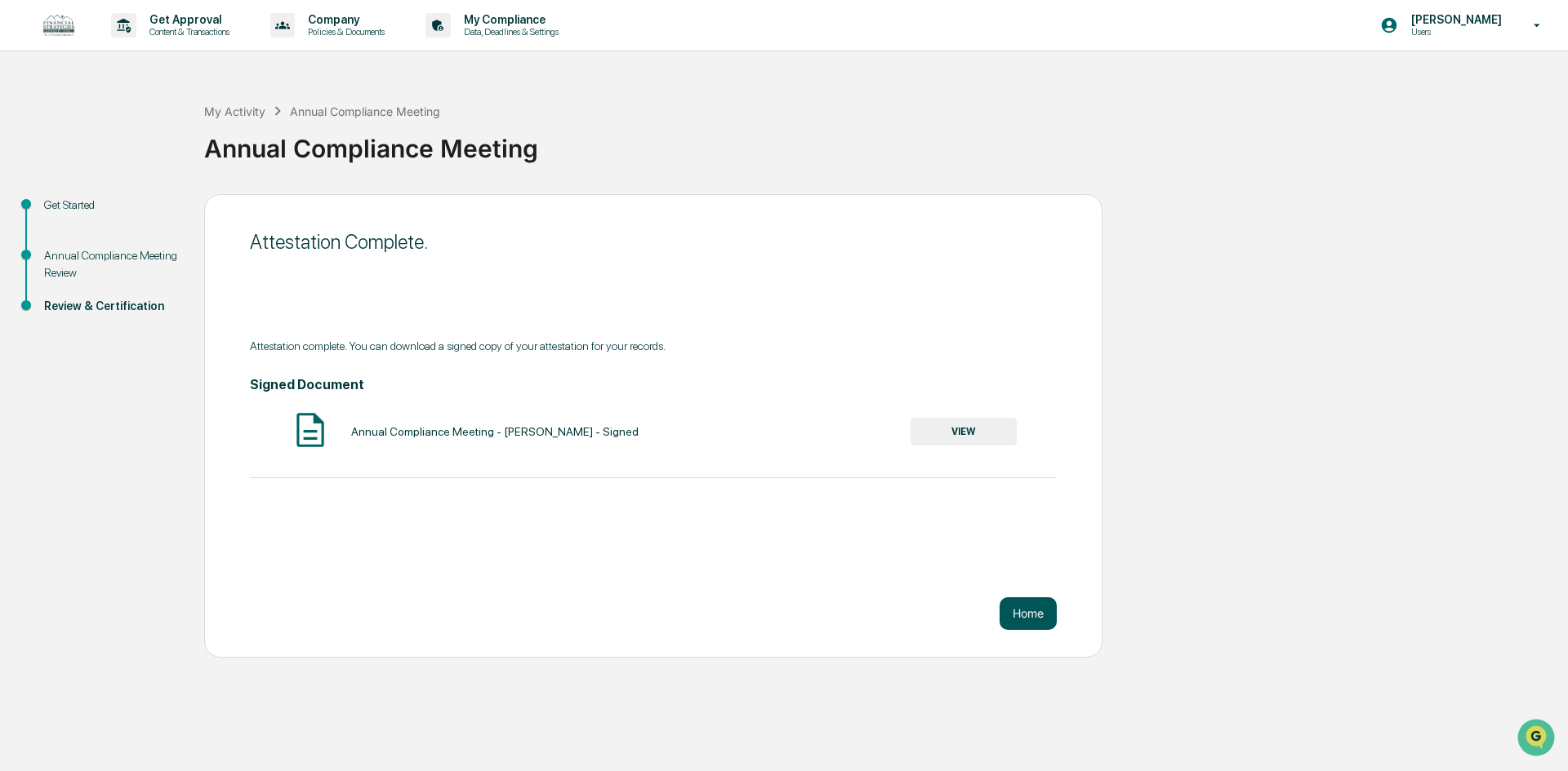
click at [1025, 620] on button "Home" at bounding box center [1028, 613] width 57 height 33
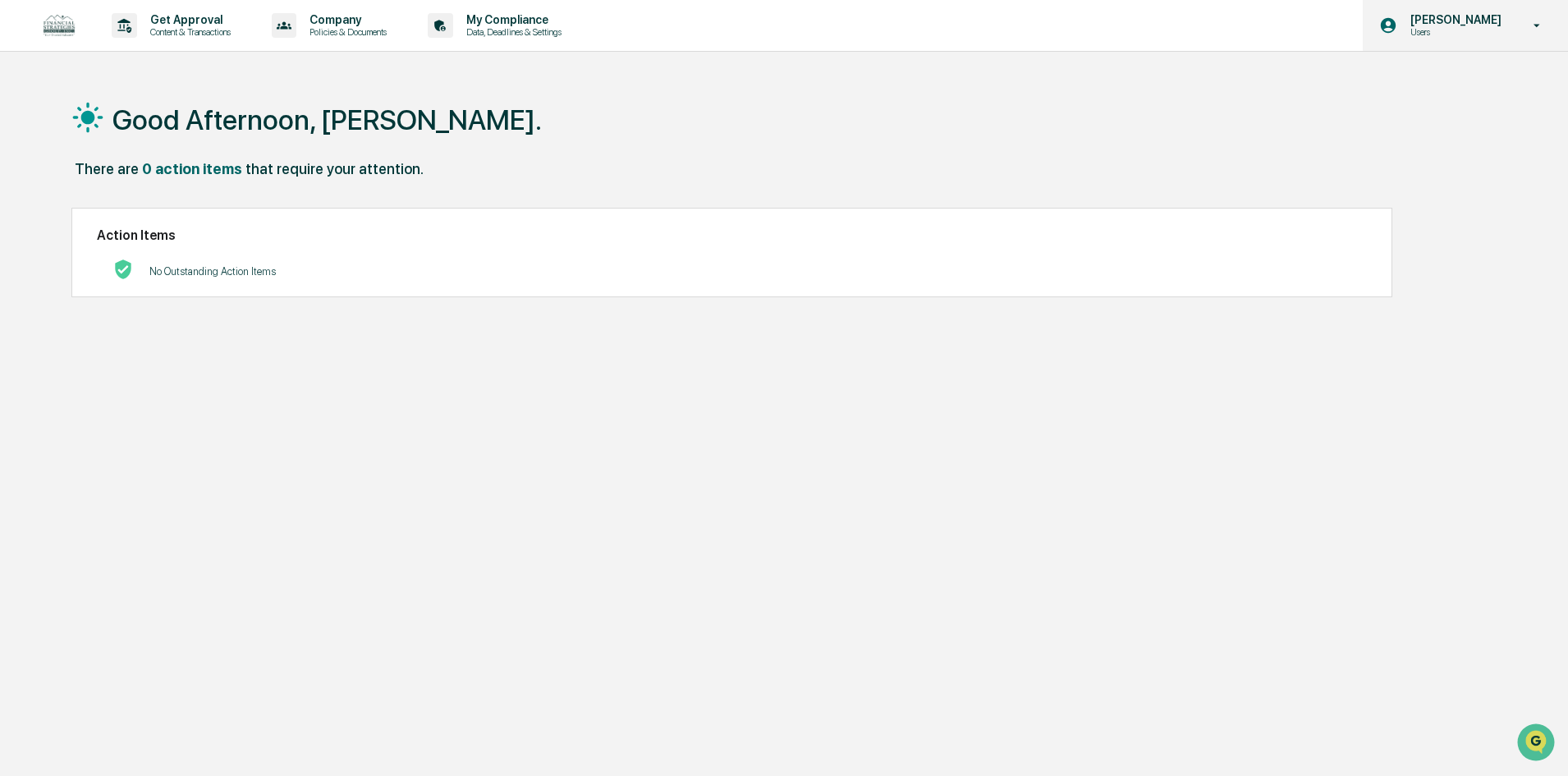
click at [1453, 24] on p "[PERSON_NAME]" at bounding box center [1453, 20] width 112 height 13
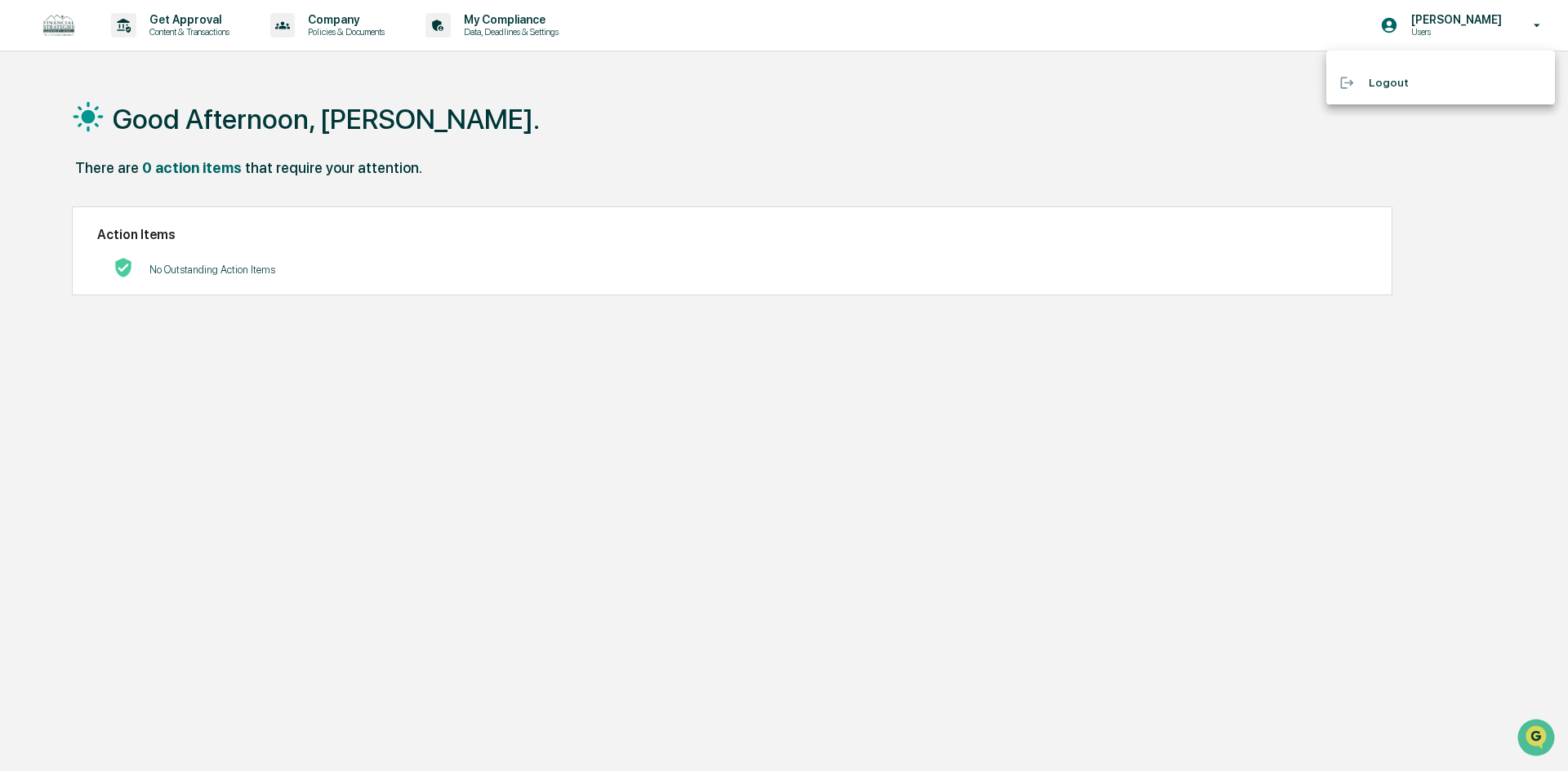
drag, startPoint x: 1414, startPoint y: 75, endPoint x: 1242, endPoint y: 94, distance: 173.0
click at [1413, 75] on li "Logout" at bounding box center [1440, 82] width 228 height 30
